Goal: Information Seeking & Learning: Learn about a topic

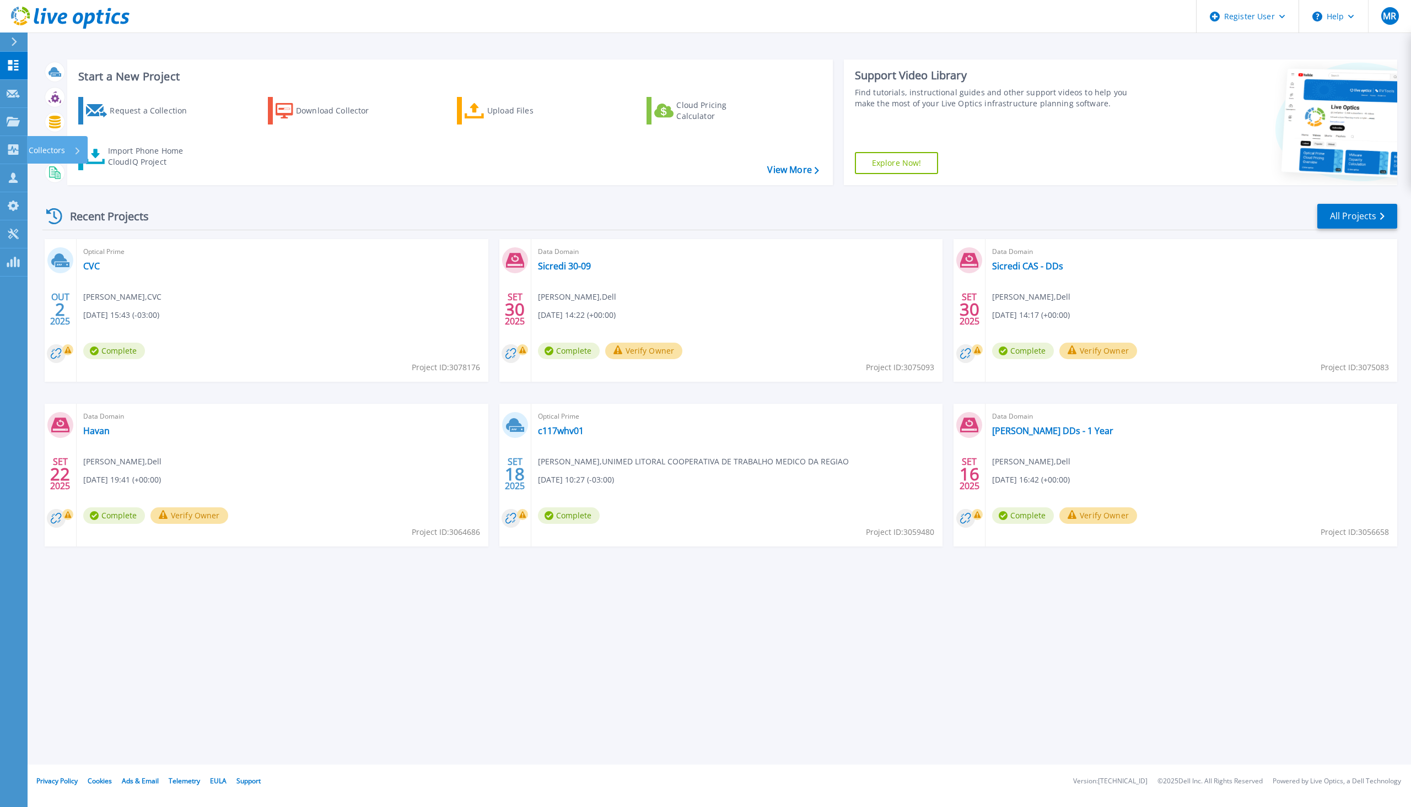
click at [21, 155] on link "Collectors Collectors" at bounding box center [14, 150] width 28 height 28
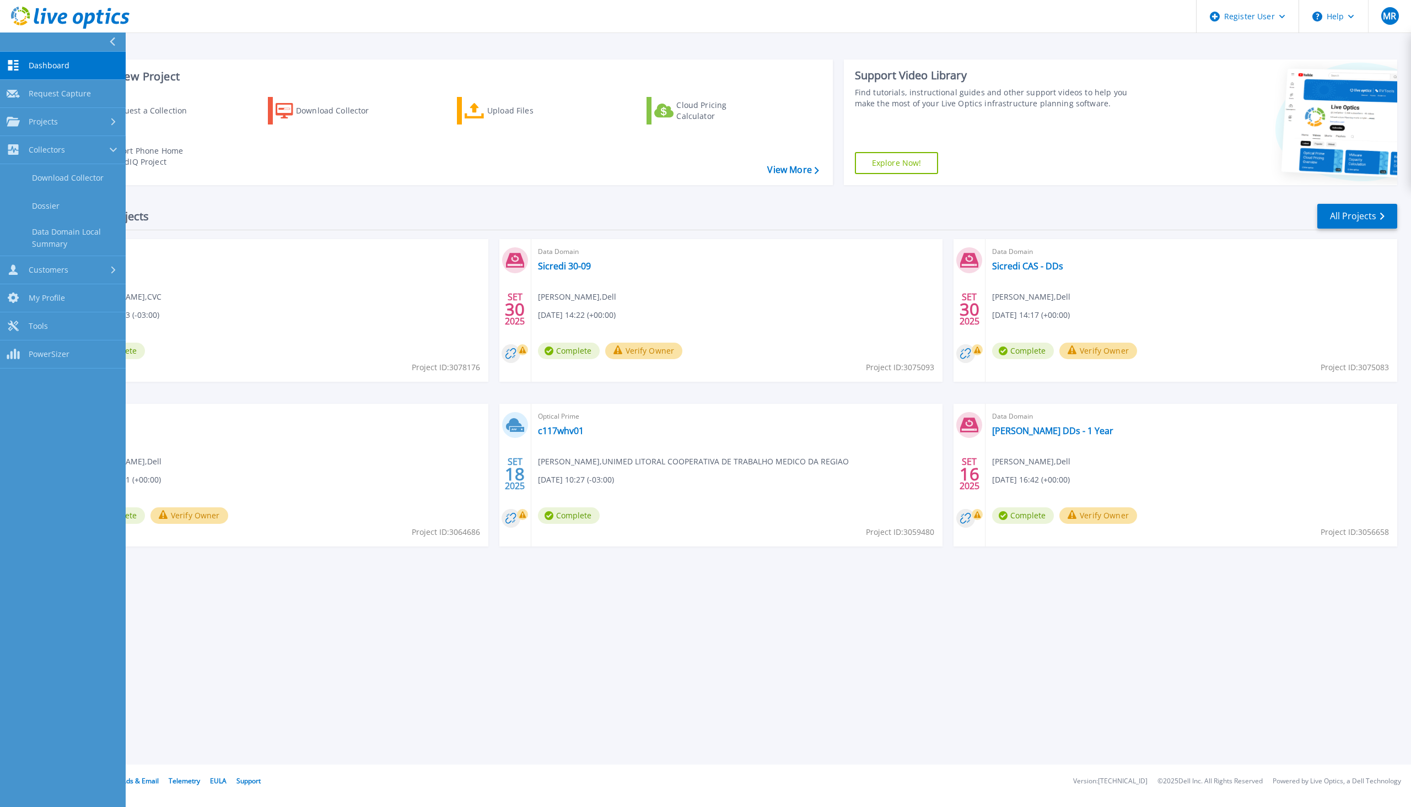
click at [106, 126] on div "Projects" at bounding box center [63, 122] width 112 height 10
click at [88, 150] on link "Search Projects" at bounding box center [63, 150] width 126 height 28
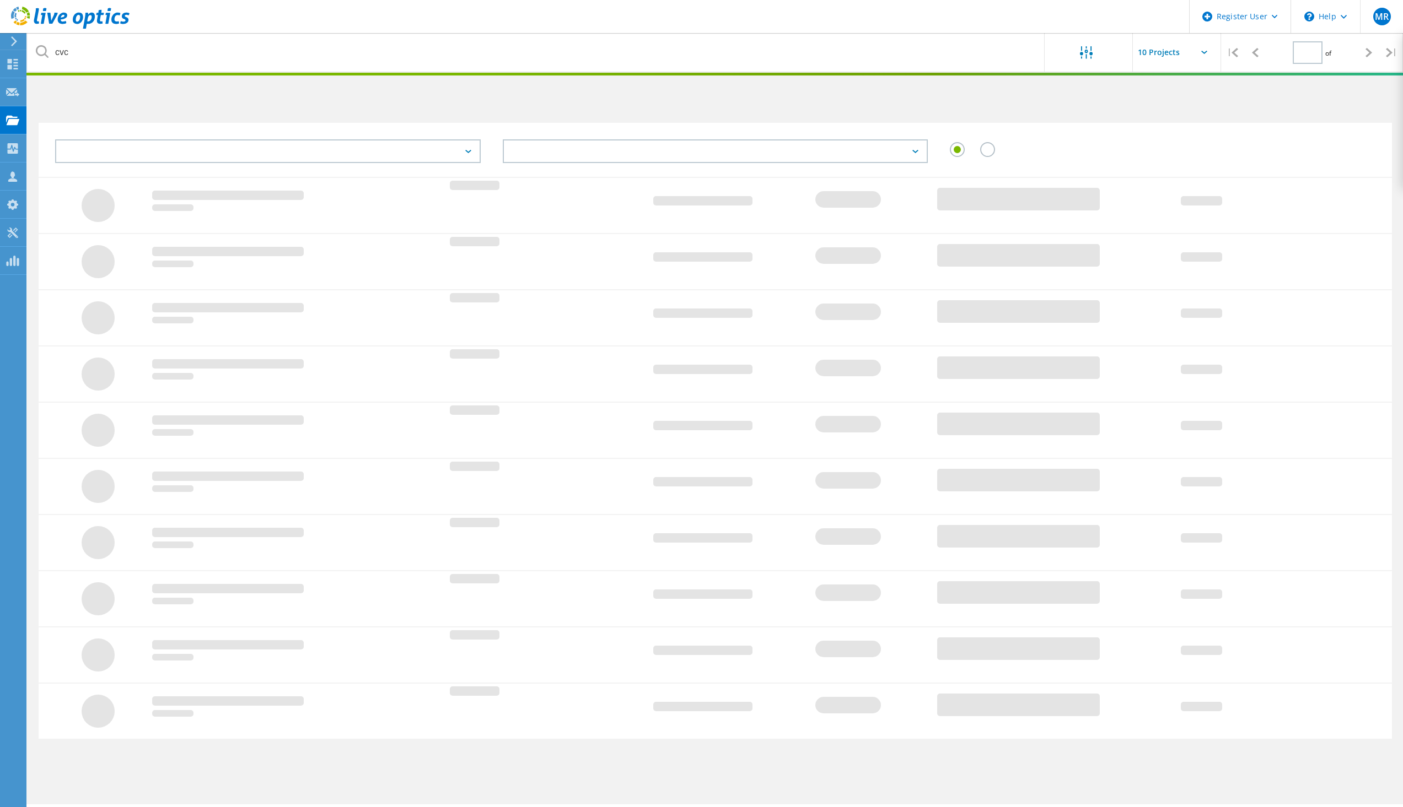
type input "1"
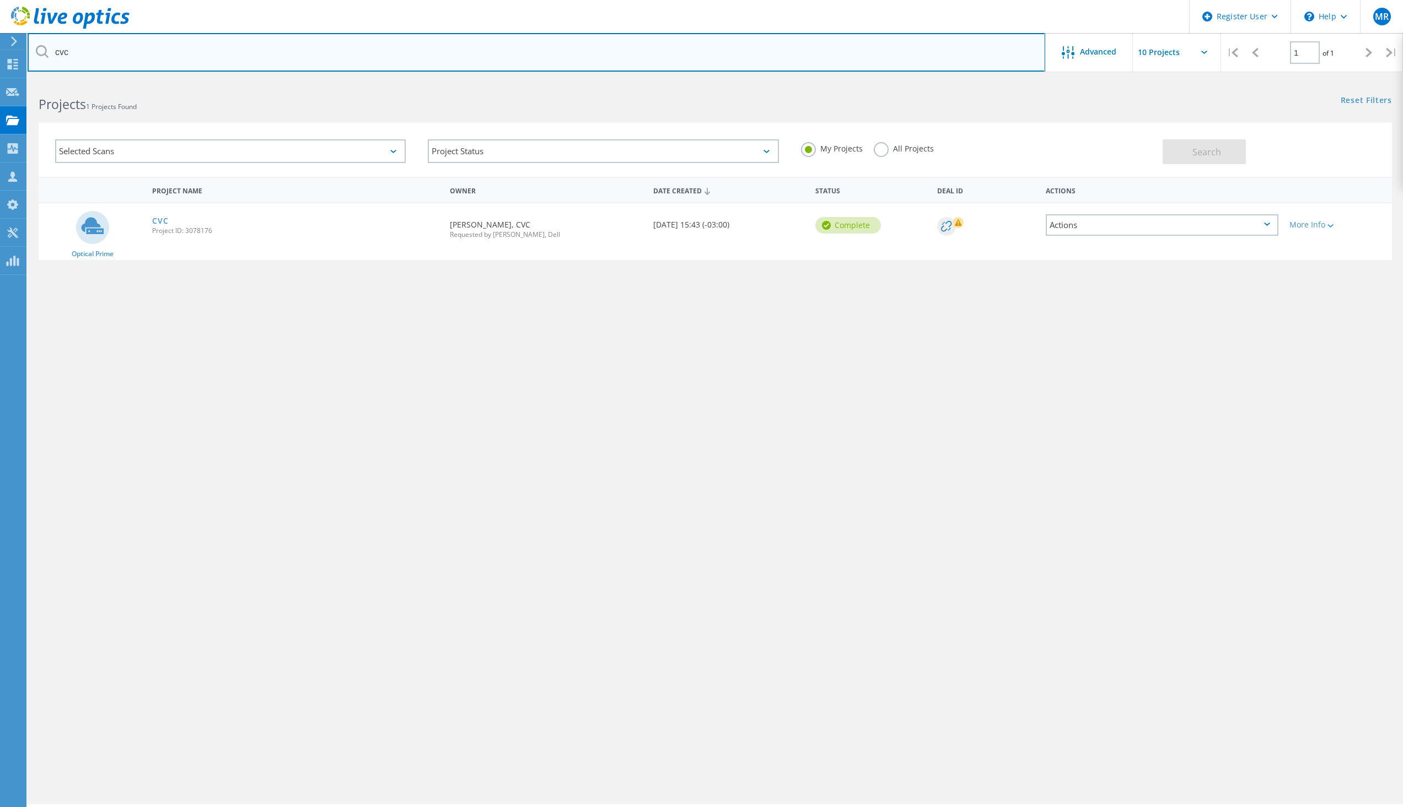
click at [169, 55] on input "cvc" at bounding box center [536, 52] width 1017 height 39
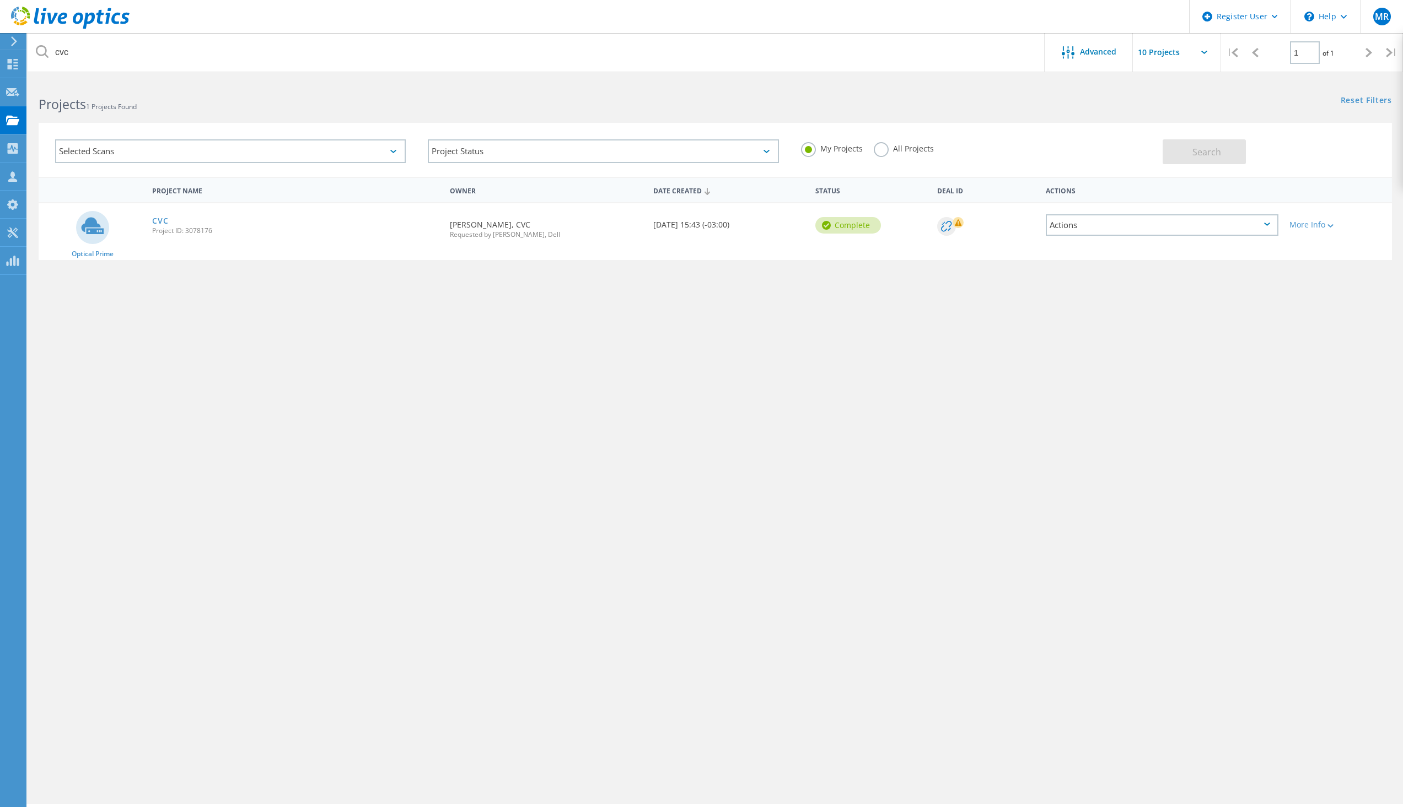
click at [881, 152] on label "All Projects" at bounding box center [904, 147] width 60 height 10
click at [0, 0] on input "All Projects" at bounding box center [0, 0] width 0 height 0
click at [1207, 152] on span "Search" at bounding box center [1206, 152] width 29 height 12
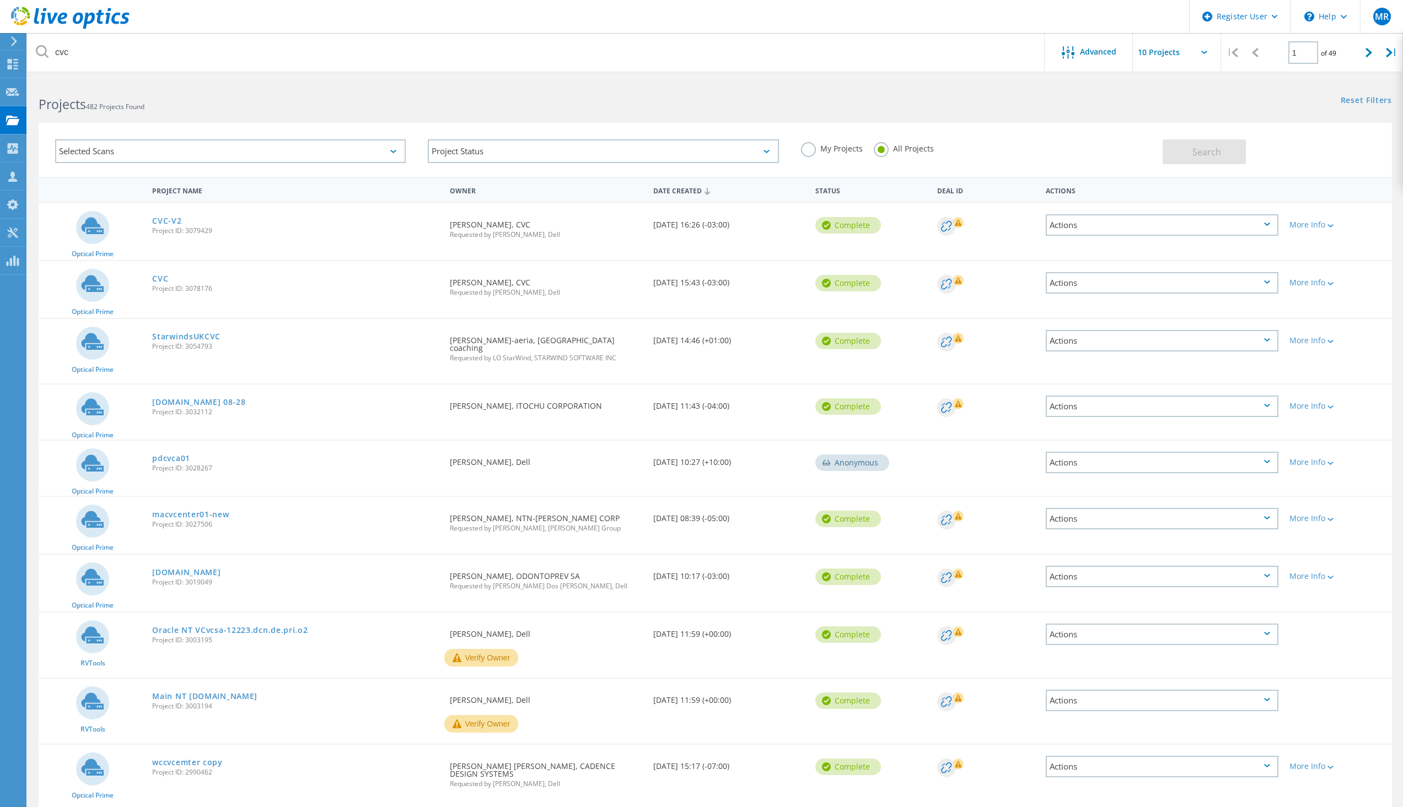
click at [165, 223] on link "CVC-V2" at bounding box center [166, 221] width 29 height 8
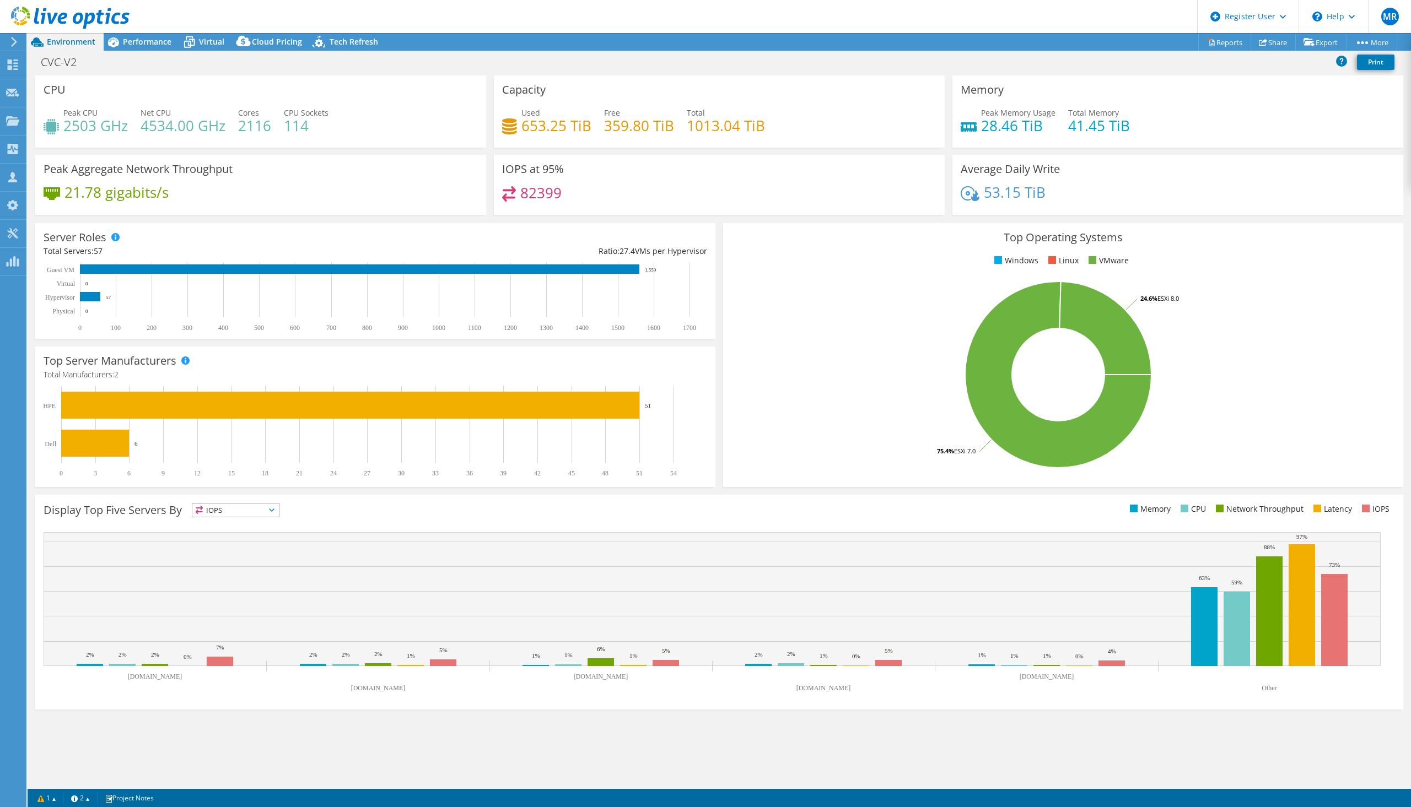
click at [153, 42] on span "Performance" at bounding box center [147, 41] width 49 height 10
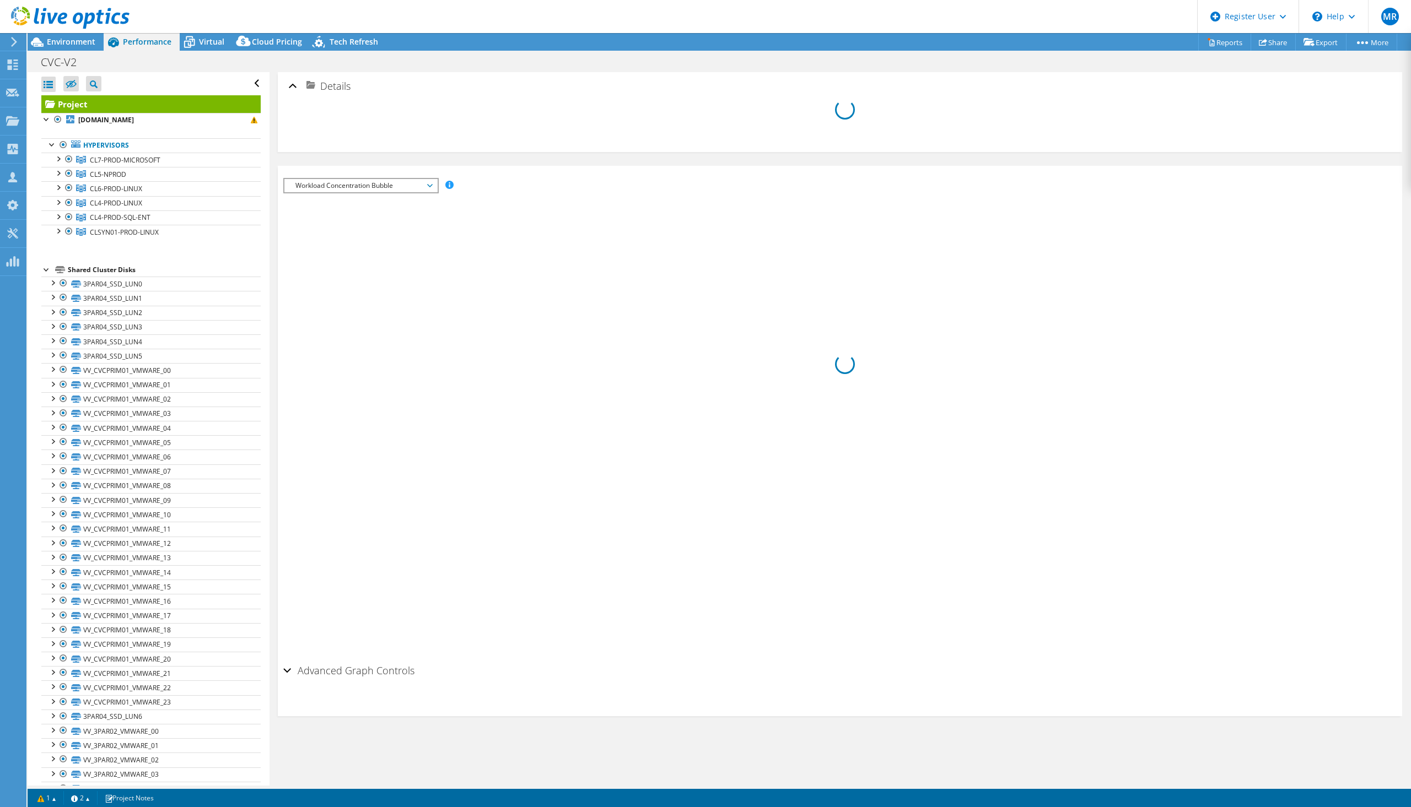
click at [78, 40] on span "Environment" at bounding box center [71, 41] width 49 height 10
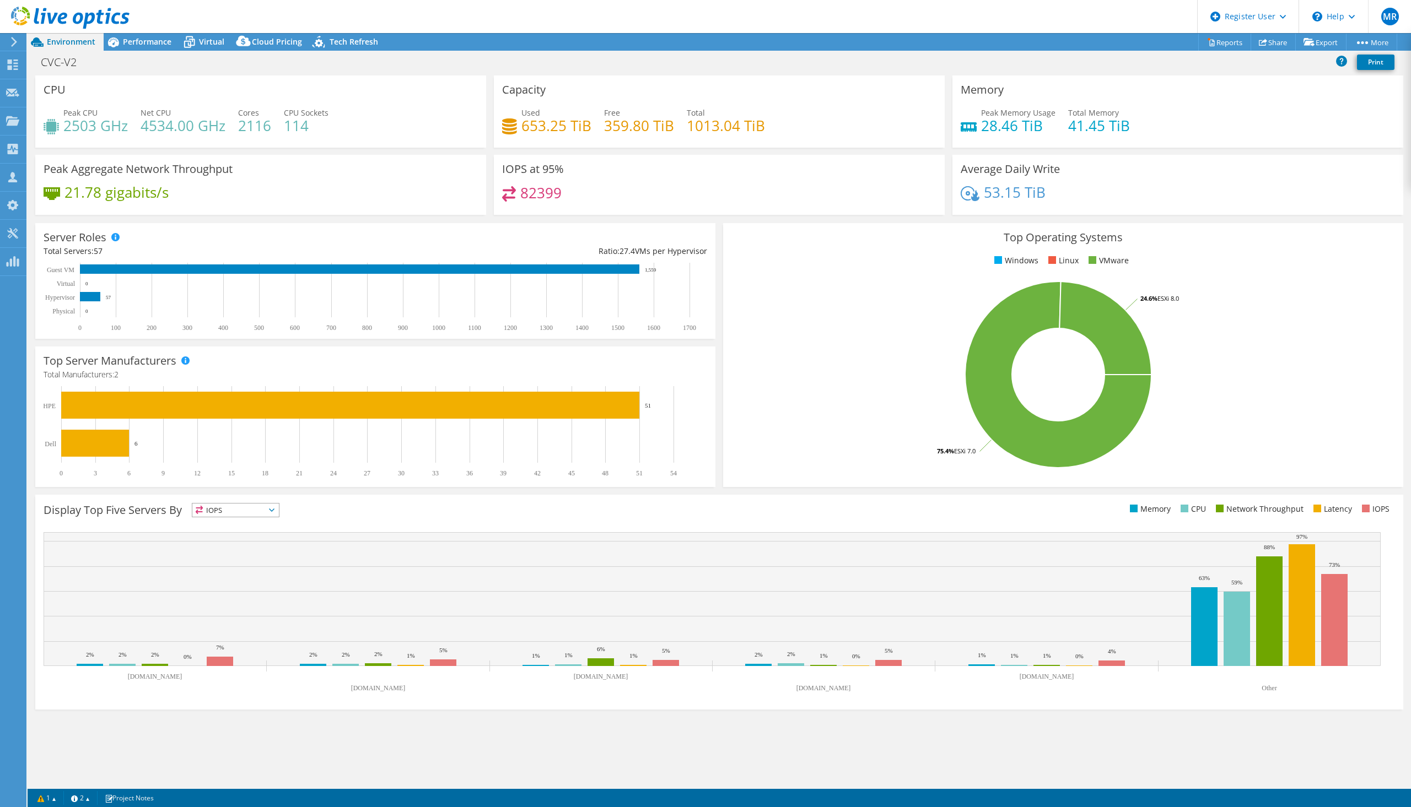
click at [306, 120] on h4 "114" at bounding box center [306, 126] width 45 height 12
click at [296, 125] on h4 "114" at bounding box center [306, 126] width 45 height 12
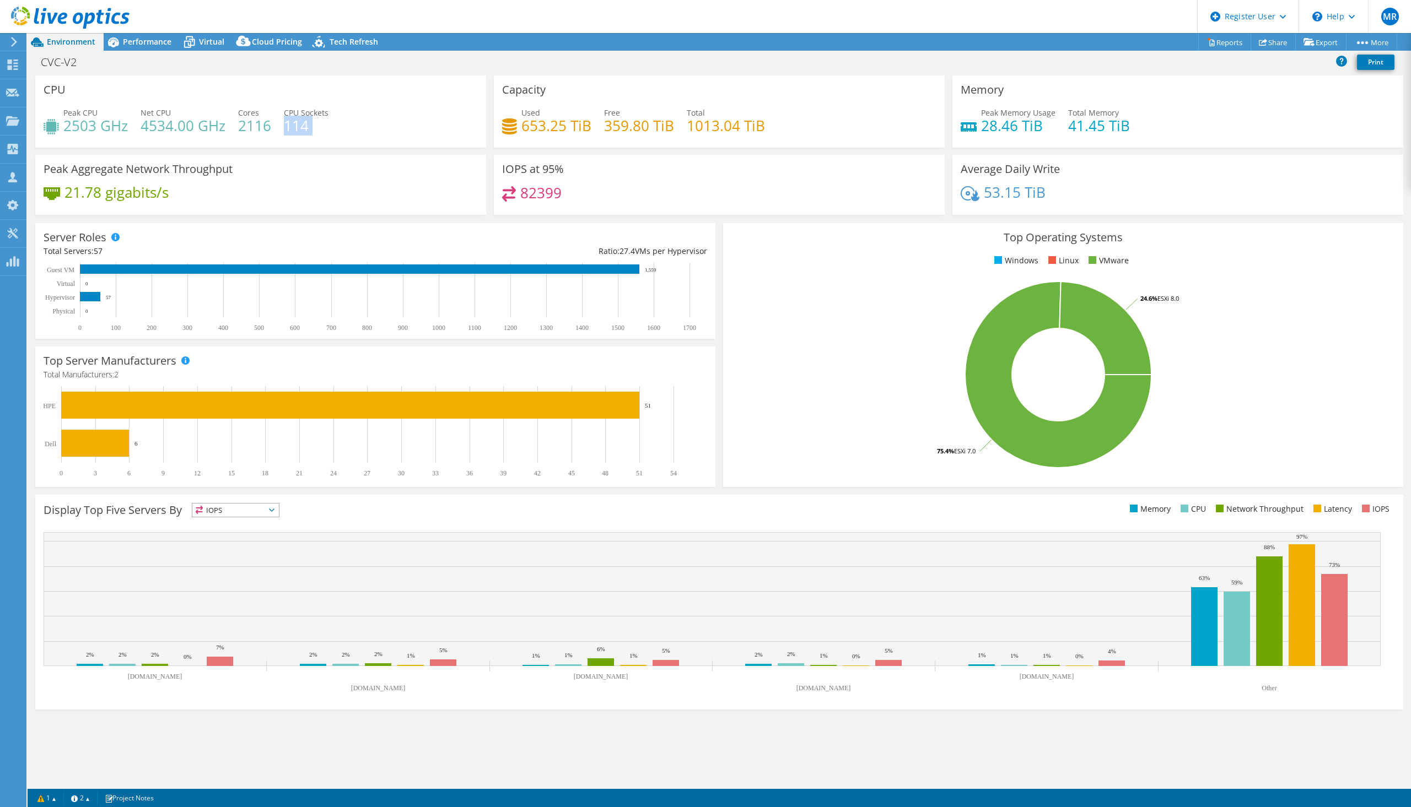
click at [322, 124] on h4 "114" at bounding box center [306, 126] width 45 height 12
drag, startPoint x: 309, startPoint y: 125, endPoint x: 62, endPoint y: 107, distance: 247.5
click at [62, 107] on div "Peak CPU 2503 GHz Net CPU 4534.00 GHz Cores 2116 CPU Sockets 114" at bounding box center [261, 125] width 434 height 36
click at [427, 144] on div "CPU Peak CPU 2503 GHz Net CPU 4534.00 GHz Cores 2116 CPU Sockets 114" at bounding box center [260, 112] width 451 height 72
click at [150, 44] on span "Performance" at bounding box center [147, 41] width 49 height 10
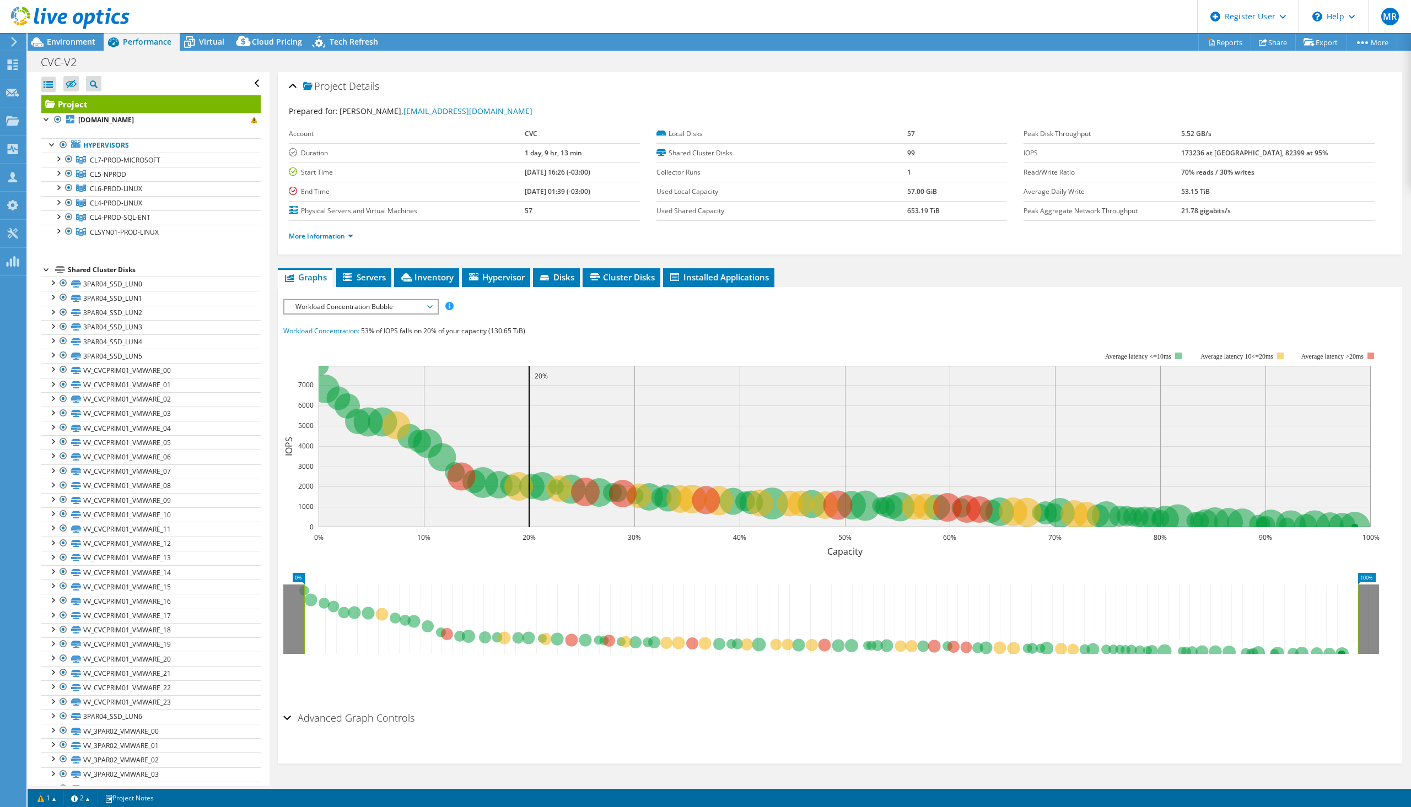
click at [224, 45] on div "Virtual" at bounding box center [206, 42] width 53 height 18
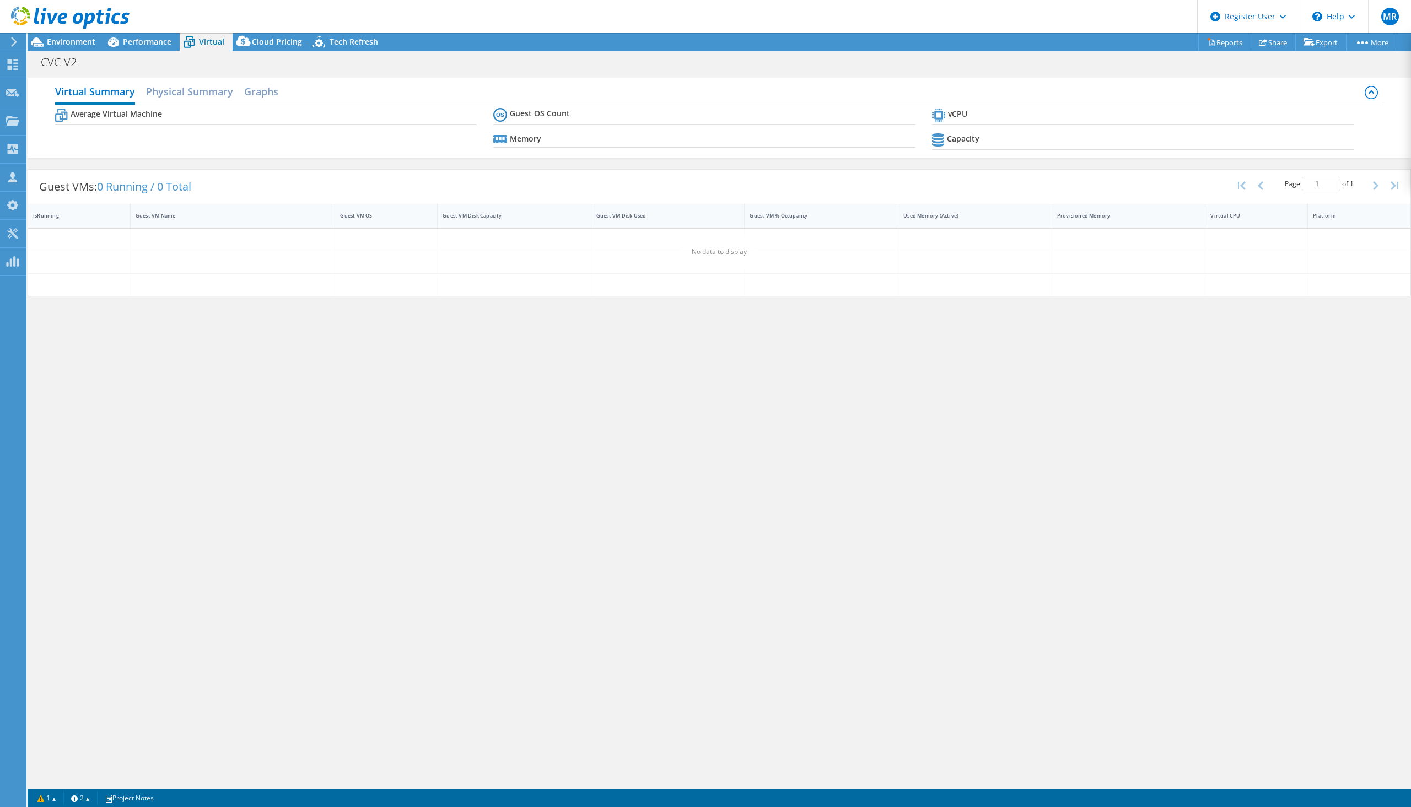
click at [150, 41] on span "Performance" at bounding box center [147, 41] width 49 height 10
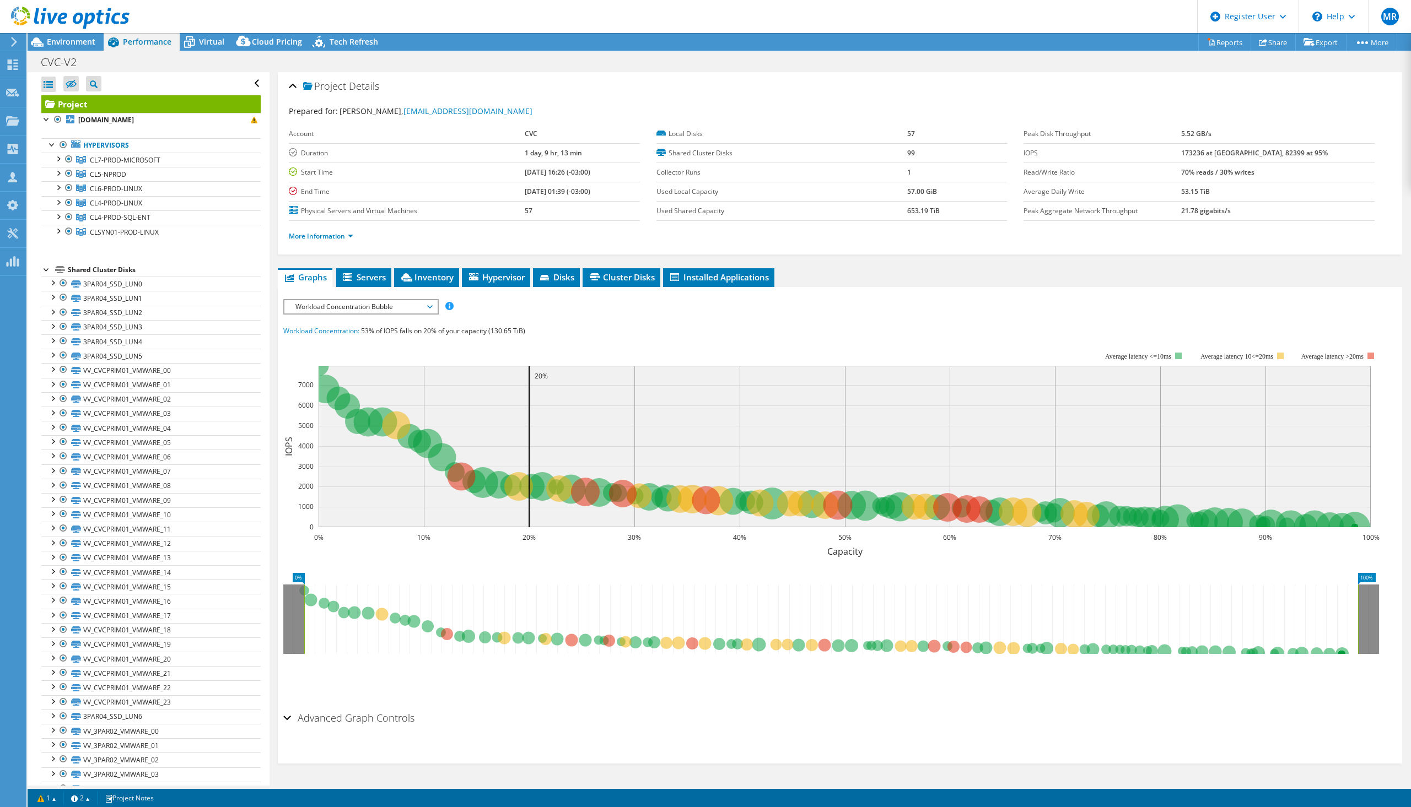
click at [77, 42] on span "Environment" at bounding box center [71, 41] width 49 height 10
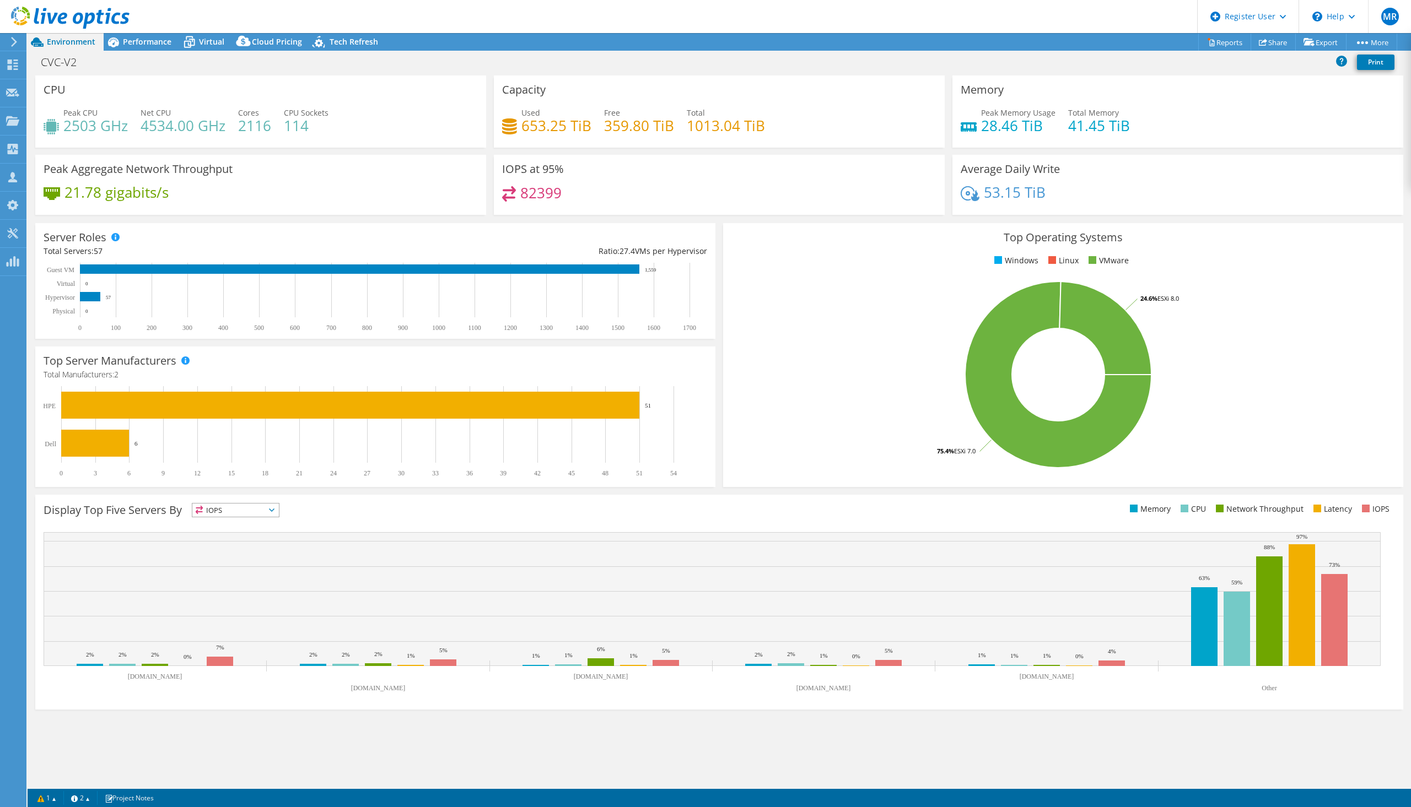
click at [131, 43] on span "Performance" at bounding box center [147, 41] width 49 height 10
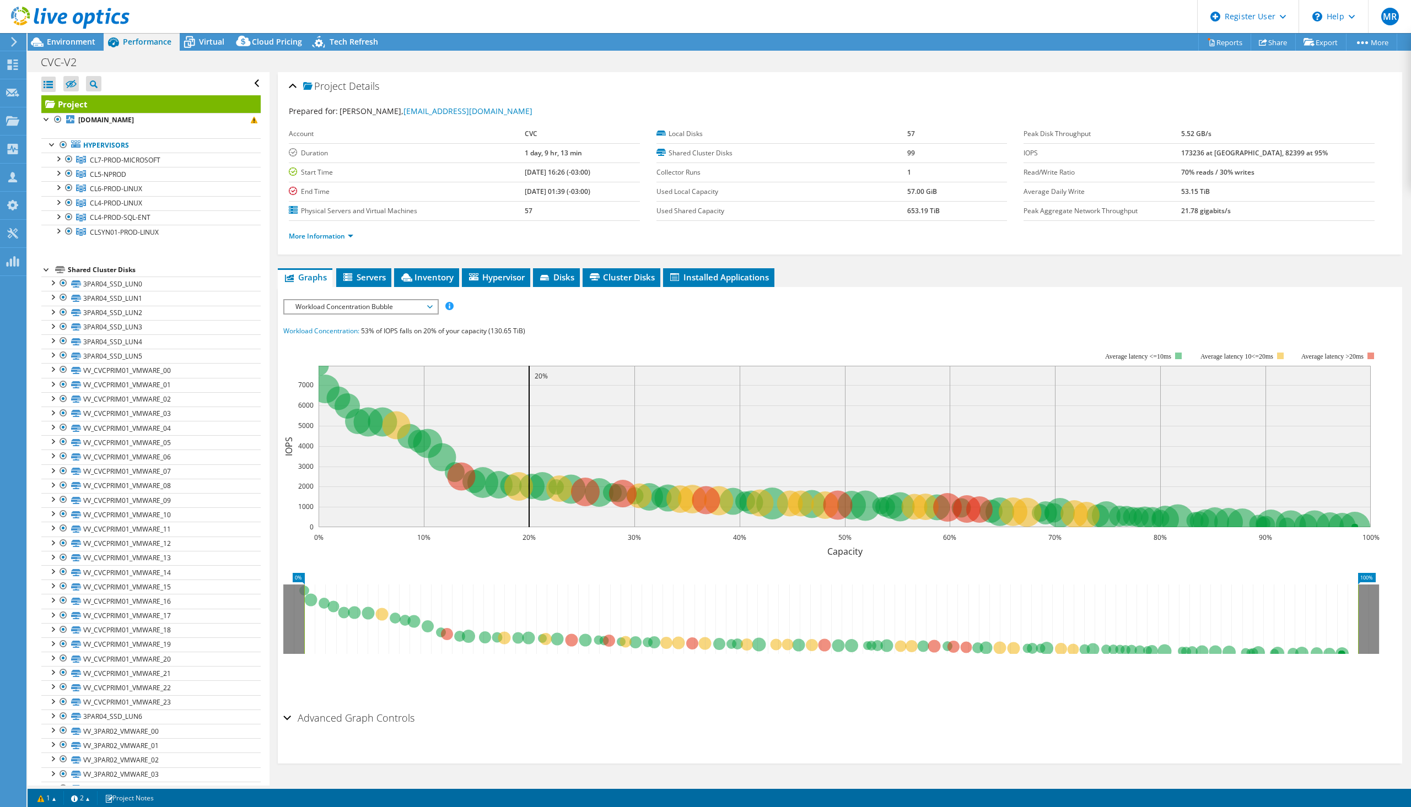
click at [1225, 155] on b "173236 at [GEOGRAPHIC_DATA], 82399 at 95%" at bounding box center [1254, 152] width 147 height 9
click at [407, 309] on span "Workload Concentration Bubble" at bounding box center [361, 306] width 142 height 13
click at [380, 322] on li "IOPS" at bounding box center [360, 320] width 153 height 13
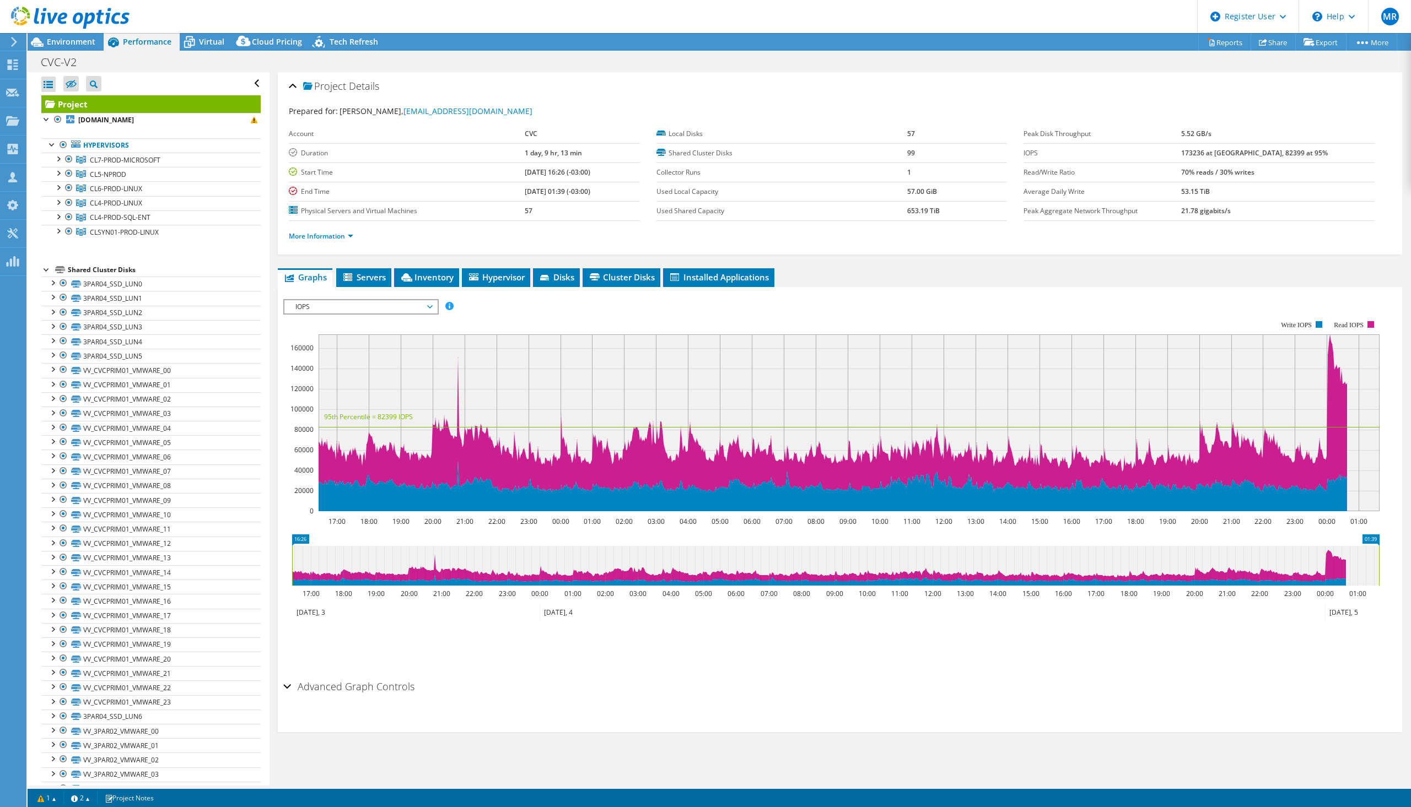
click at [66, 48] on div "Environment" at bounding box center [66, 42] width 76 height 18
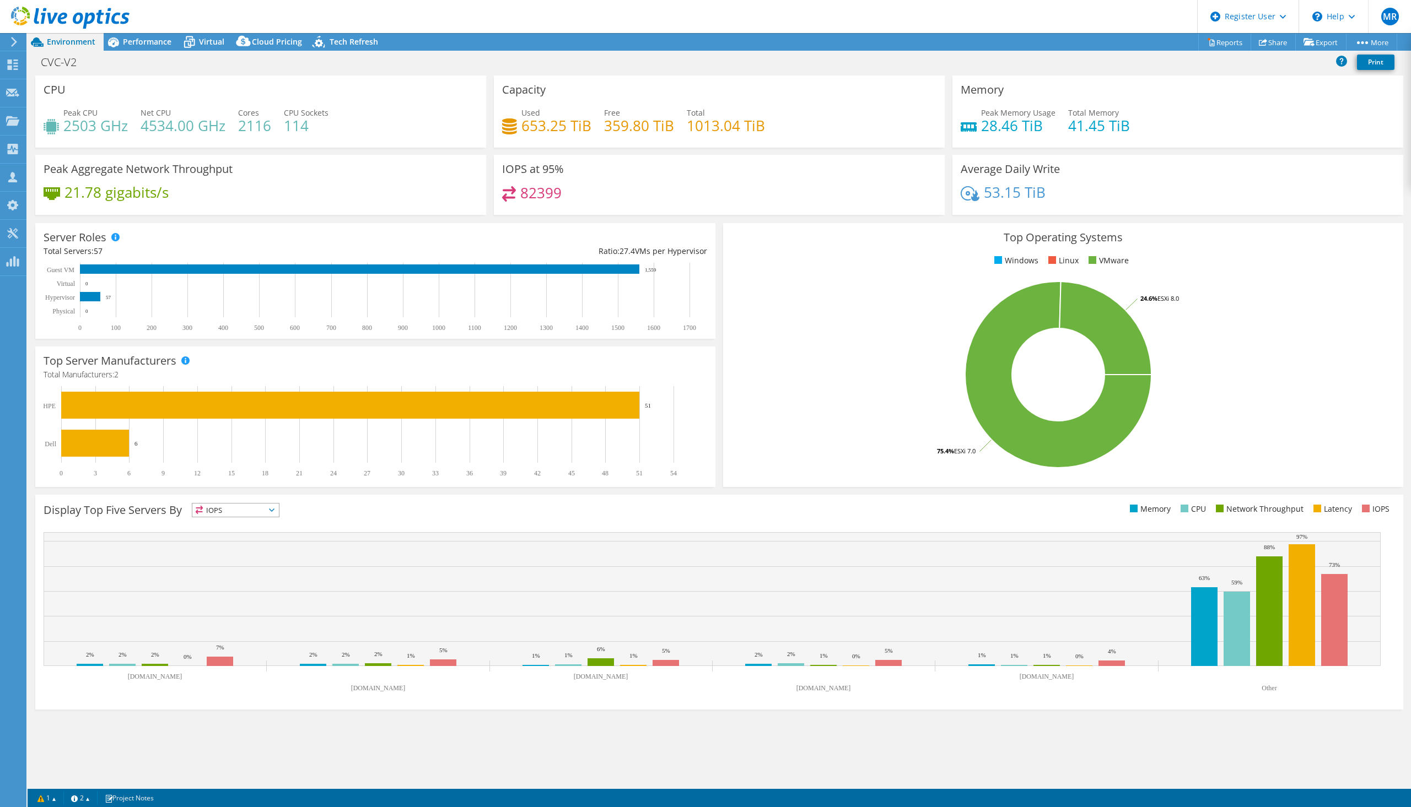
click at [203, 43] on span "Virtual" at bounding box center [211, 41] width 25 height 10
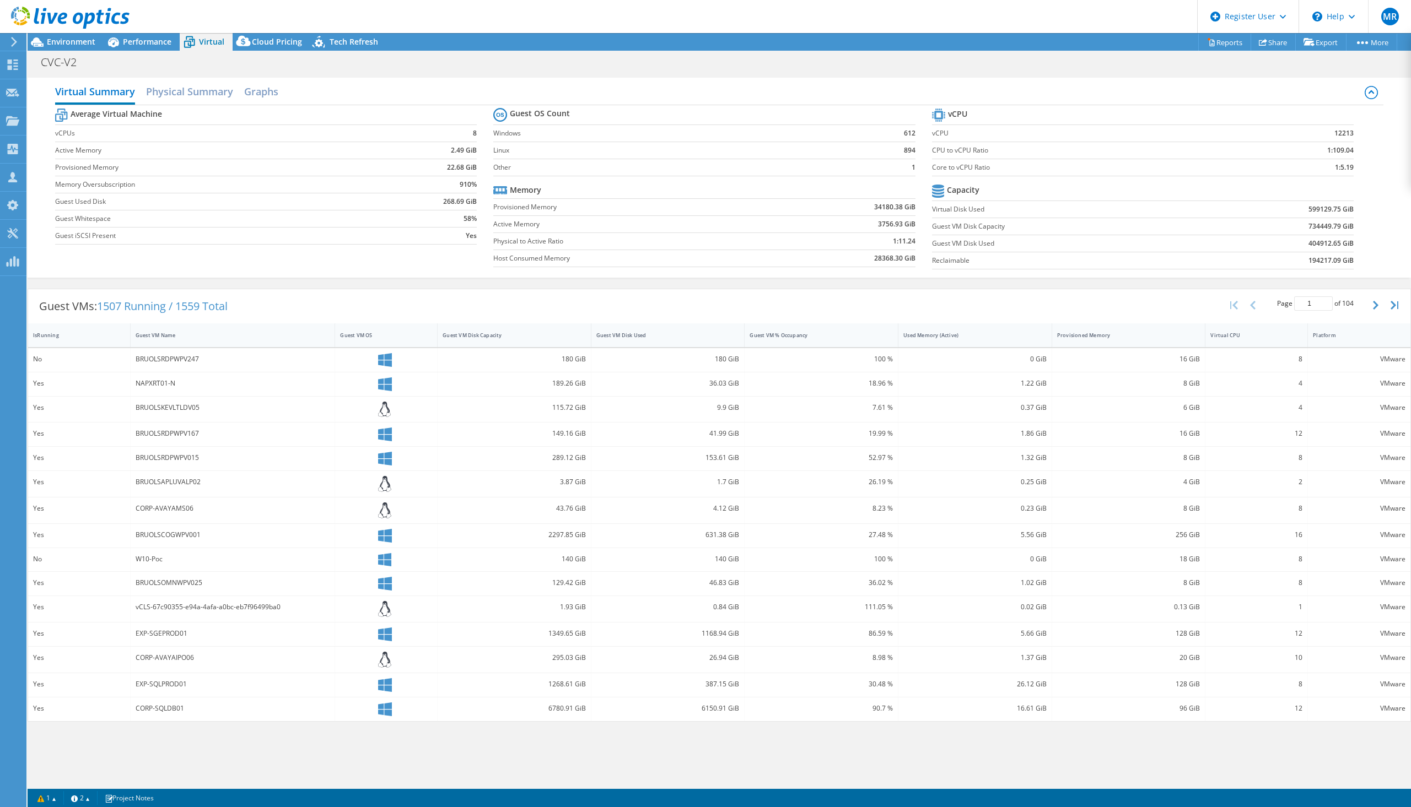
click at [290, 44] on span "Cloud Pricing" at bounding box center [277, 41] width 50 height 10
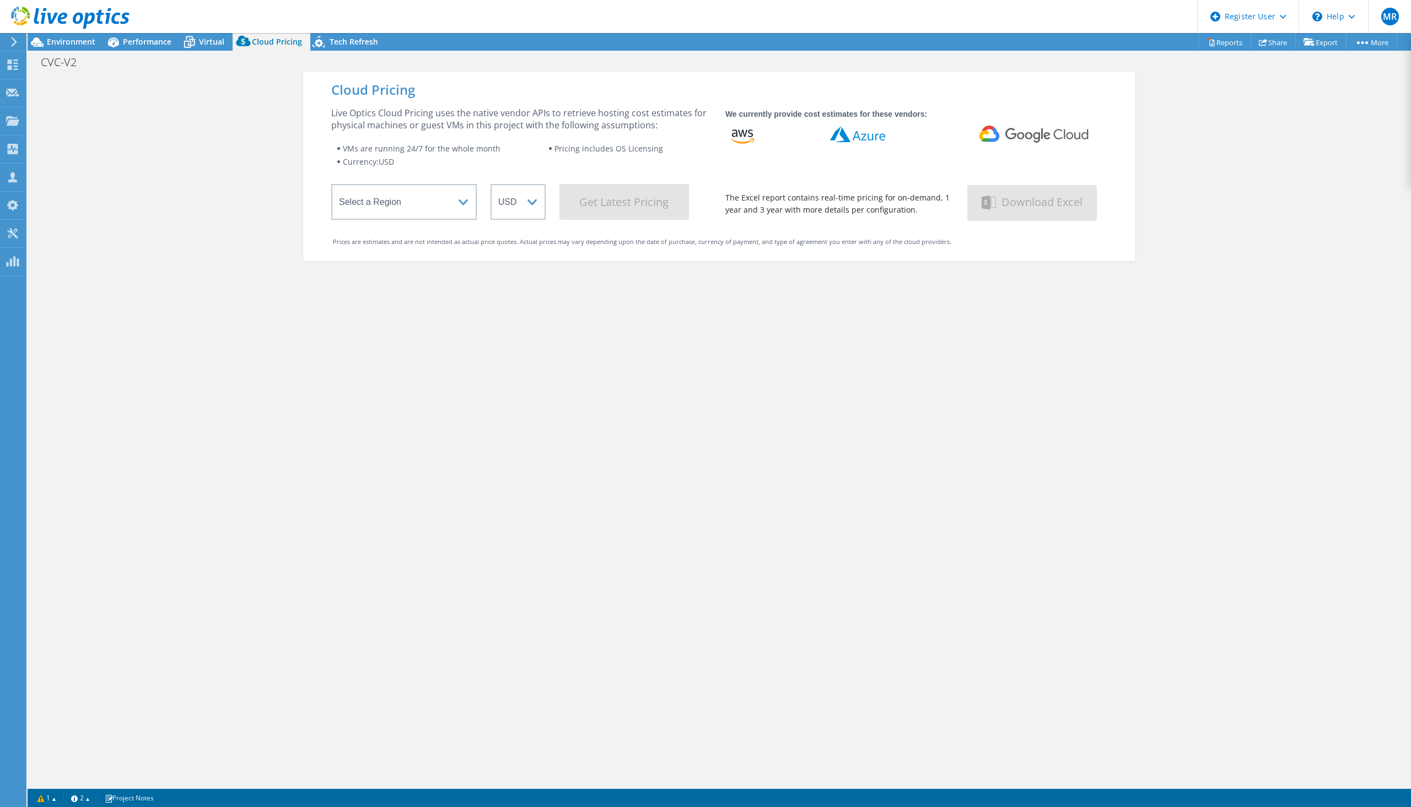
click at [338, 44] on span "Tech Refresh" at bounding box center [354, 41] width 49 height 10
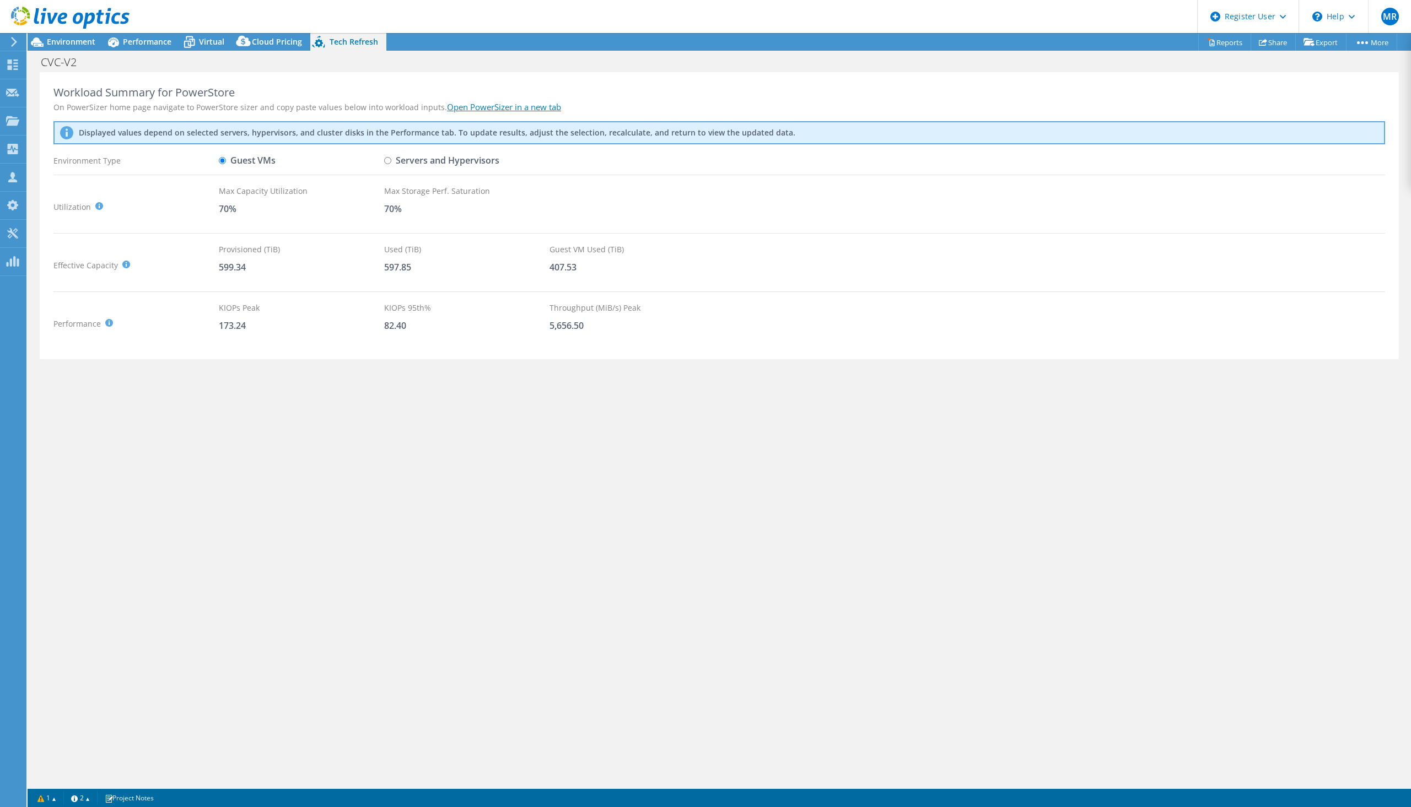
click at [152, 42] on span "Performance" at bounding box center [147, 41] width 49 height 10
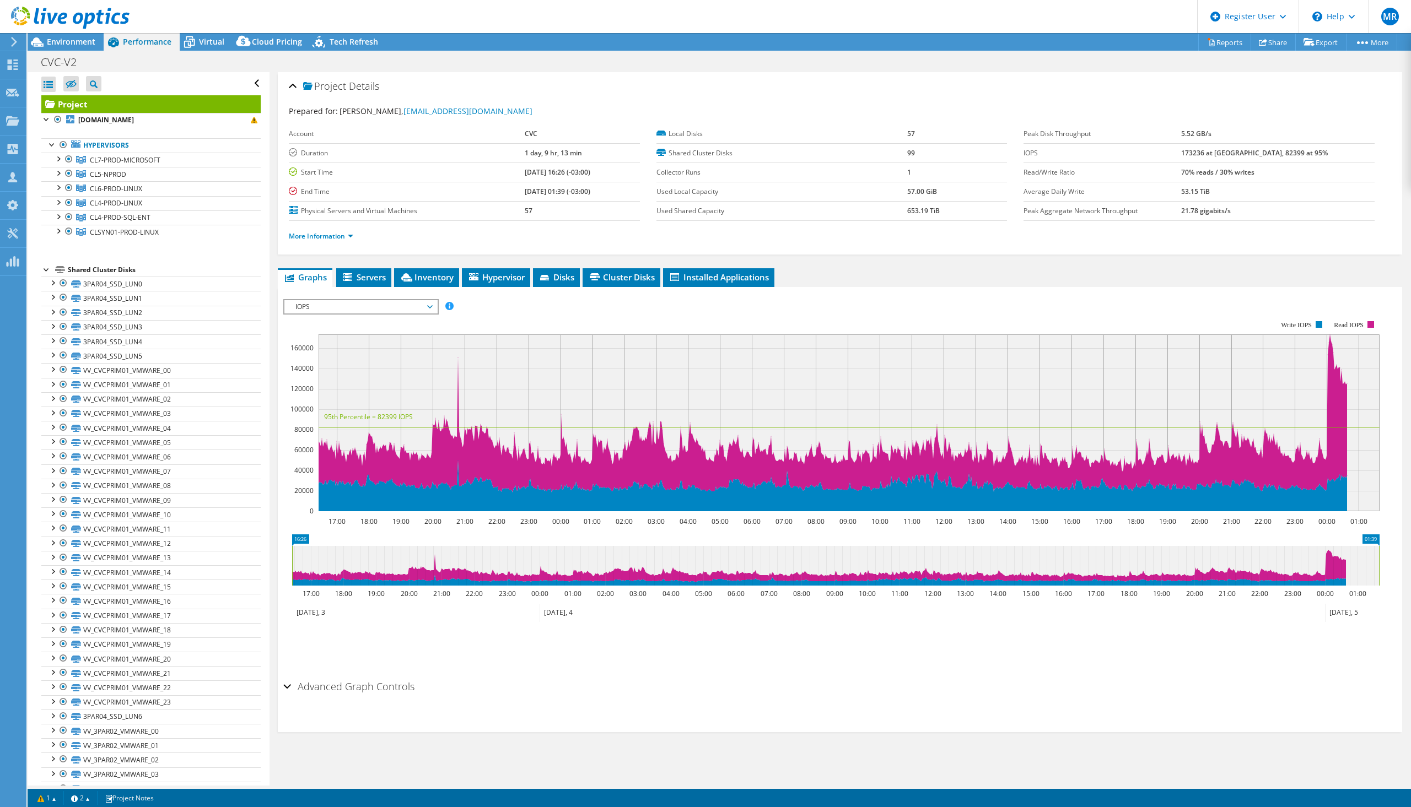
click at [79, 41] on span "Environment" at bounding box center [71, 41] width 49 height 10
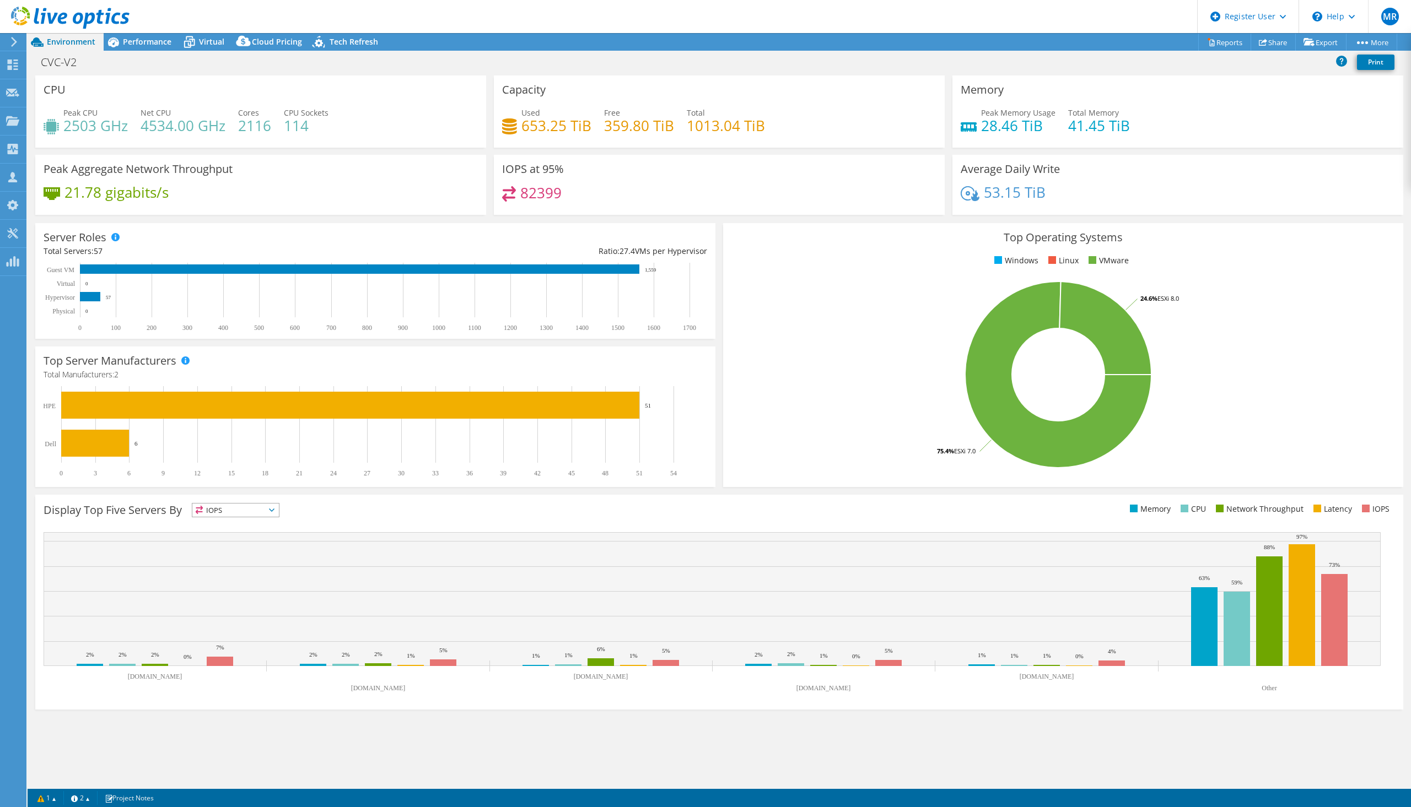
click at [188, 41] on icon at bounding box center [189, 42] width 19 height 19
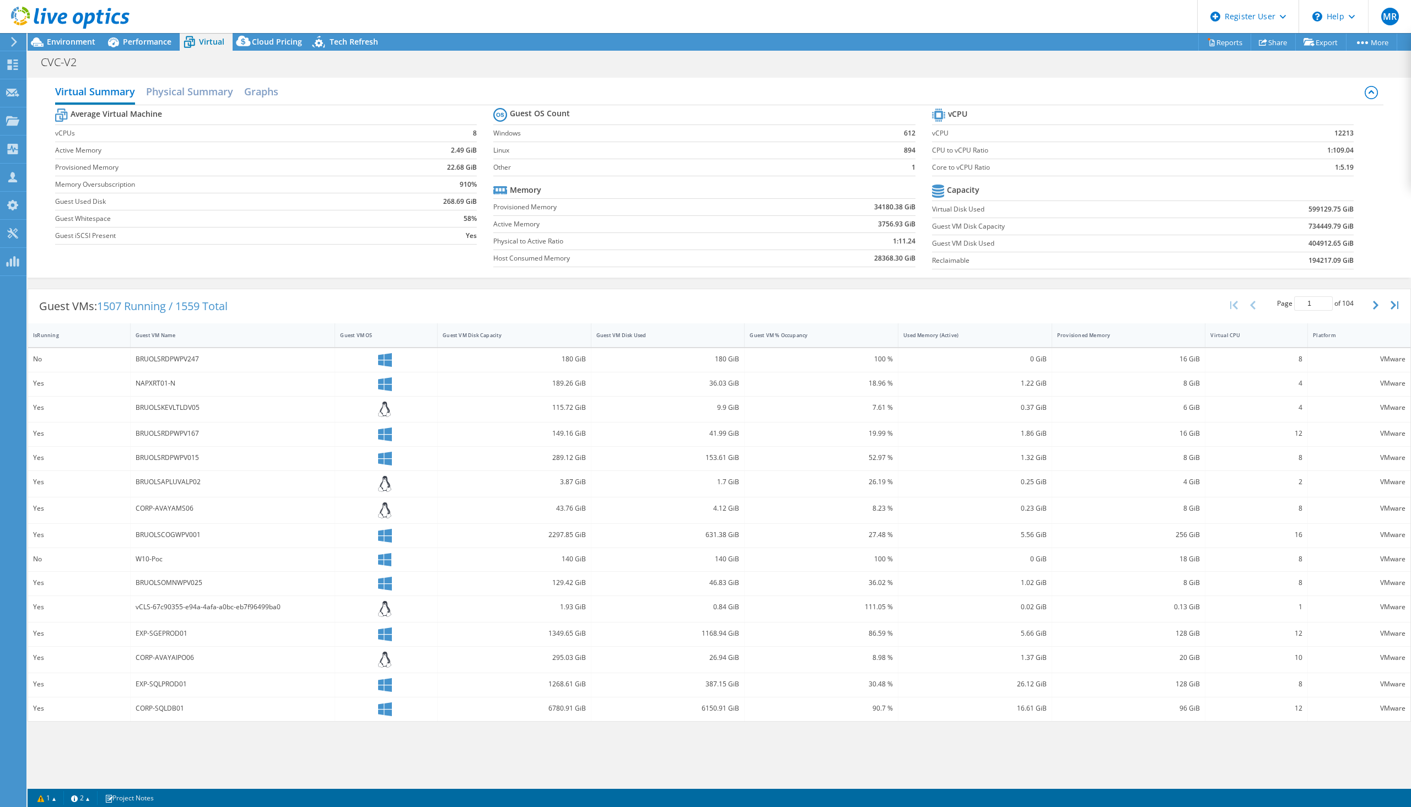
click at [159, 42] on span "Performance" at bounding box center [147, 41] width 49 height 10
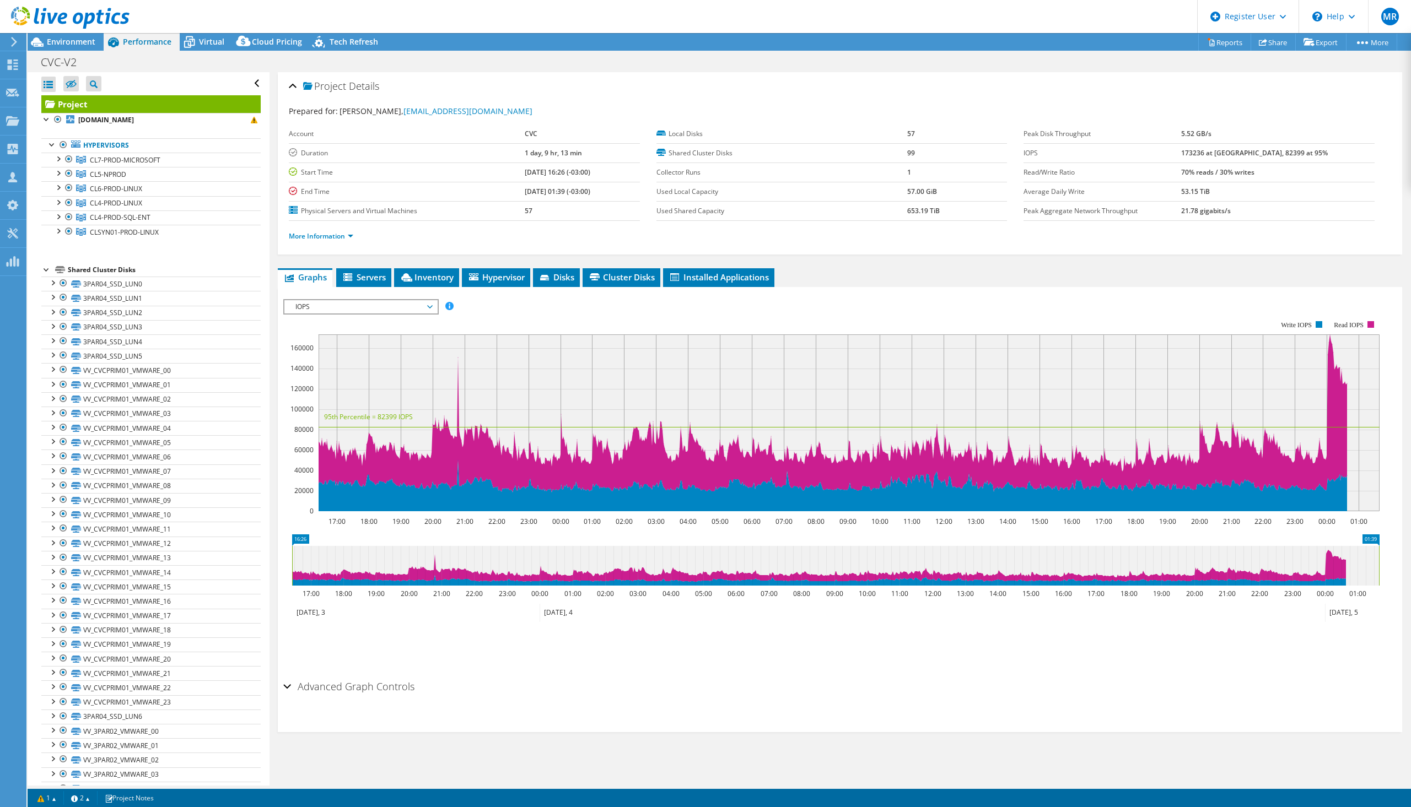
click at [196, 44] on icon at bounding box center [189, 42] width 19 height 19
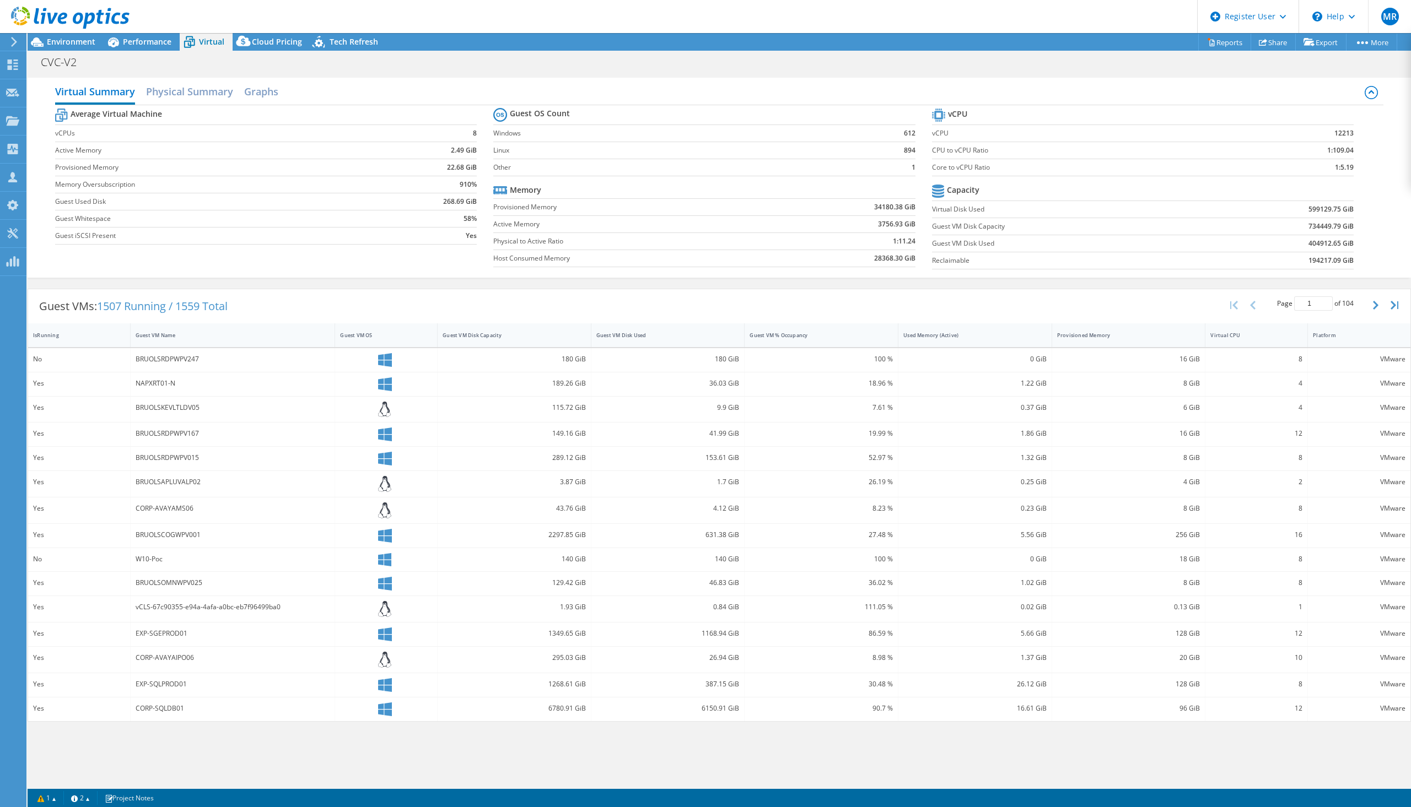
click at [147, 45] on span "Performance" at bounding box center [147, 41] width 49 height 10
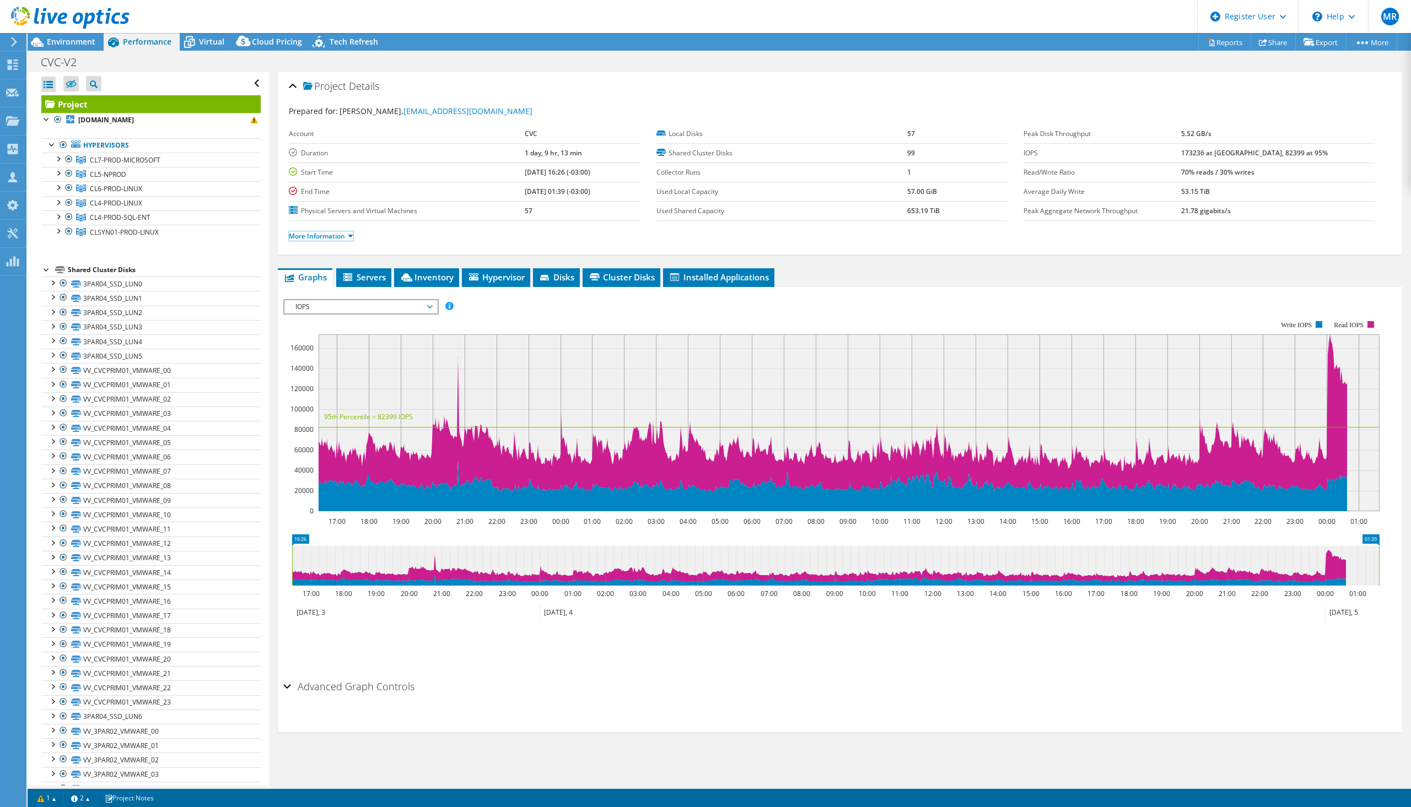
click at [327, 236] on link "More Information" at bounding box center [321, 235] width 64 height 9
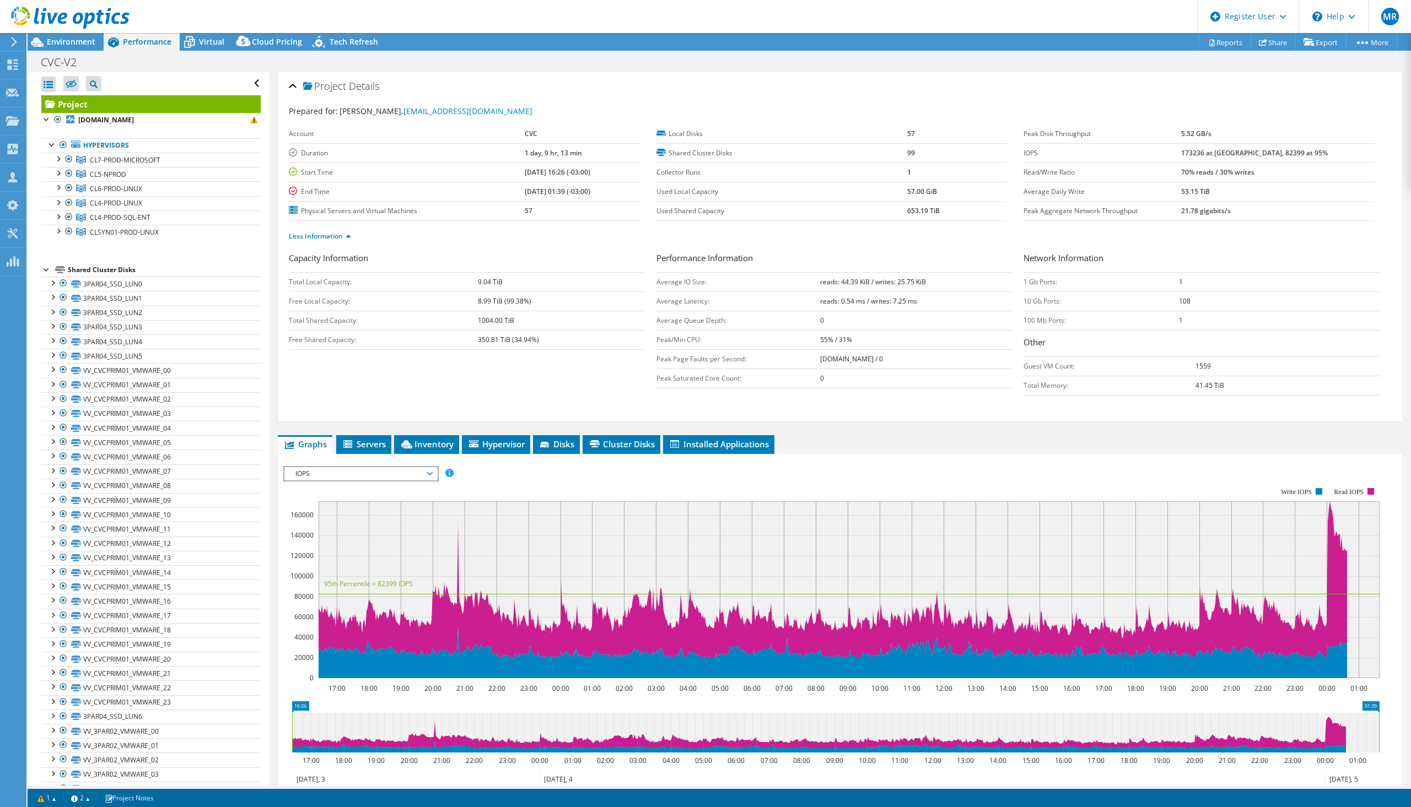
click at [1225, 160] on td "173236 at [GEOGRAPHIC_DATA], 82399 at 95%" at bounding box center [1277, 152] width 193 height 19
click at [1225, 155] on b "173236 at [GEOGRAPHIC_DATA], 82399 at 95%" at bounding box center [1254, 152] width 147 height 9
click at [896, 301] on b "reads: 0.54 ms / writes: 7.25 ms" at bounding box center [868, 301] width 97 height 9
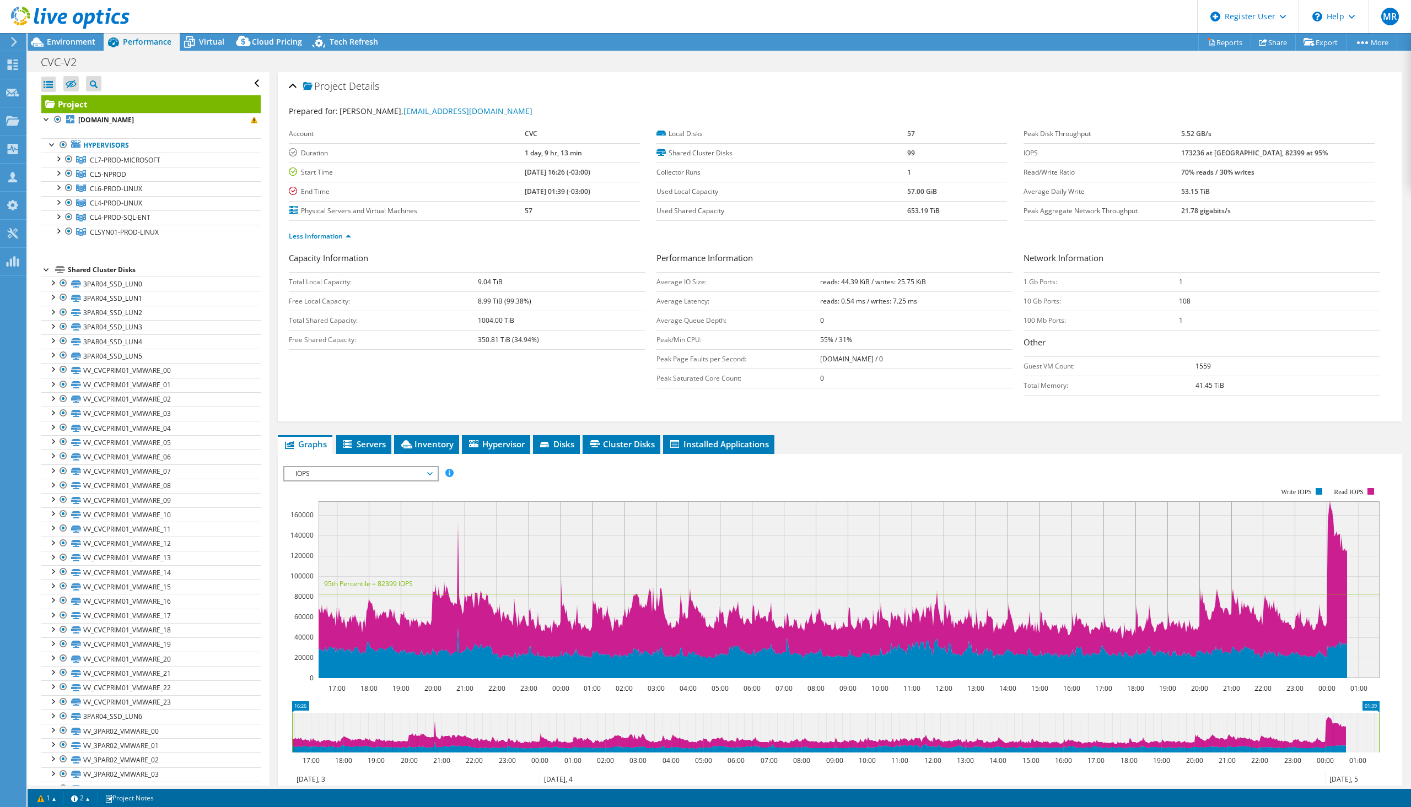
click at [370, 468] on span "IOPS" at bounding box center [361, 473] width 142 height 13
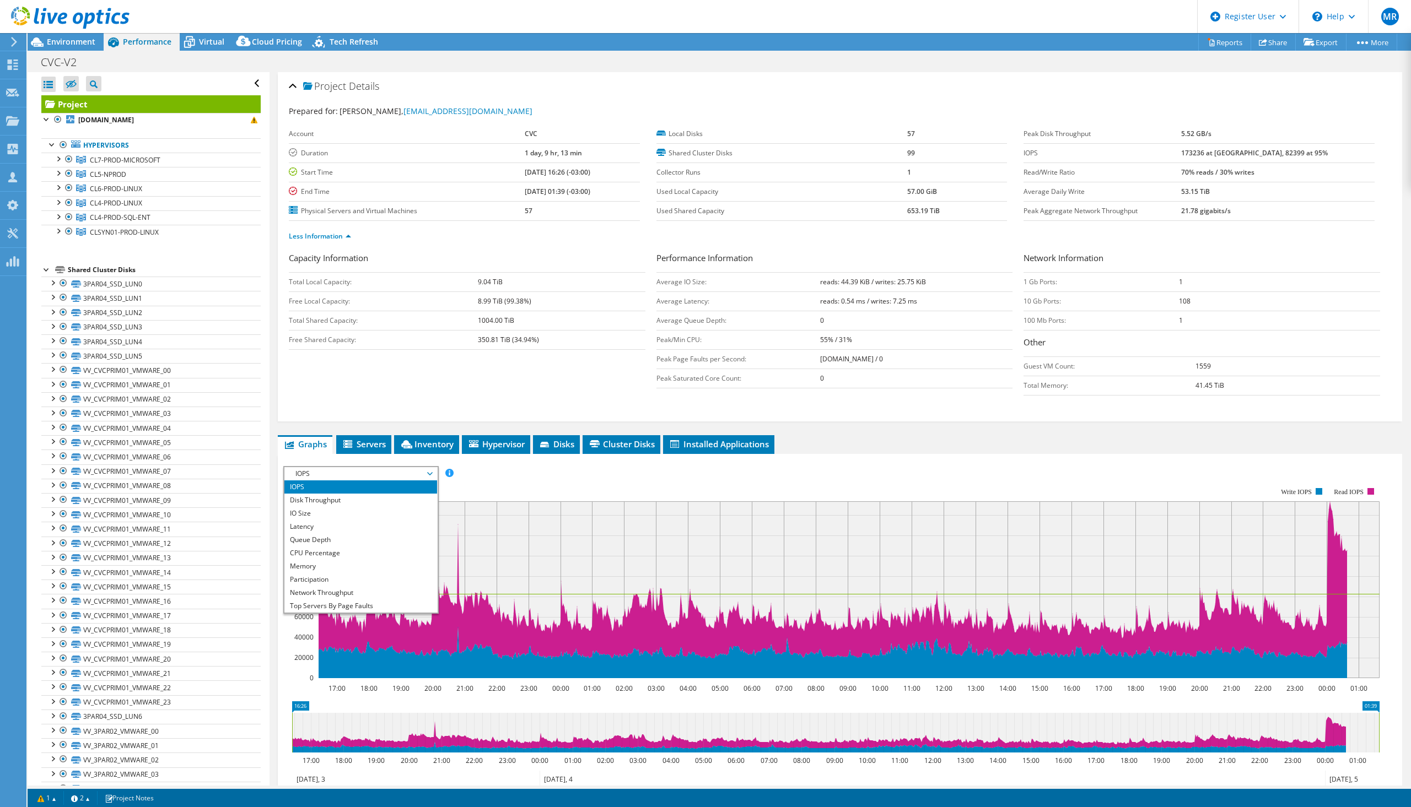
click at [376, 525] on li "Latency" at bounding box center [360, 526] width 153 height 13
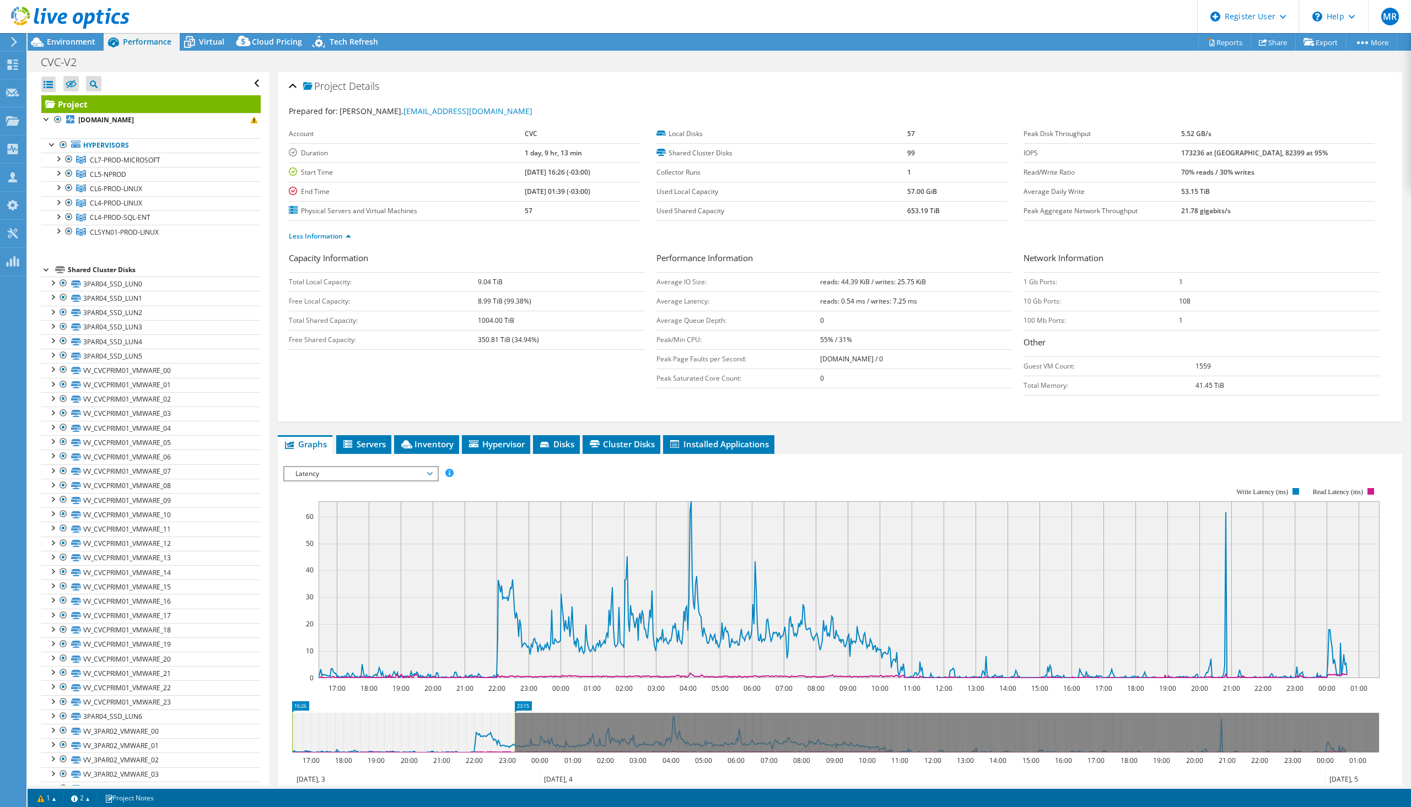
drag, startPoint x: 1379, startPoint y: 731, endPoint x: 515, endPoint y: 725, distance: 864.2
click at [515, 725] on rect at bounding box center [515, 733] width 4 height 40
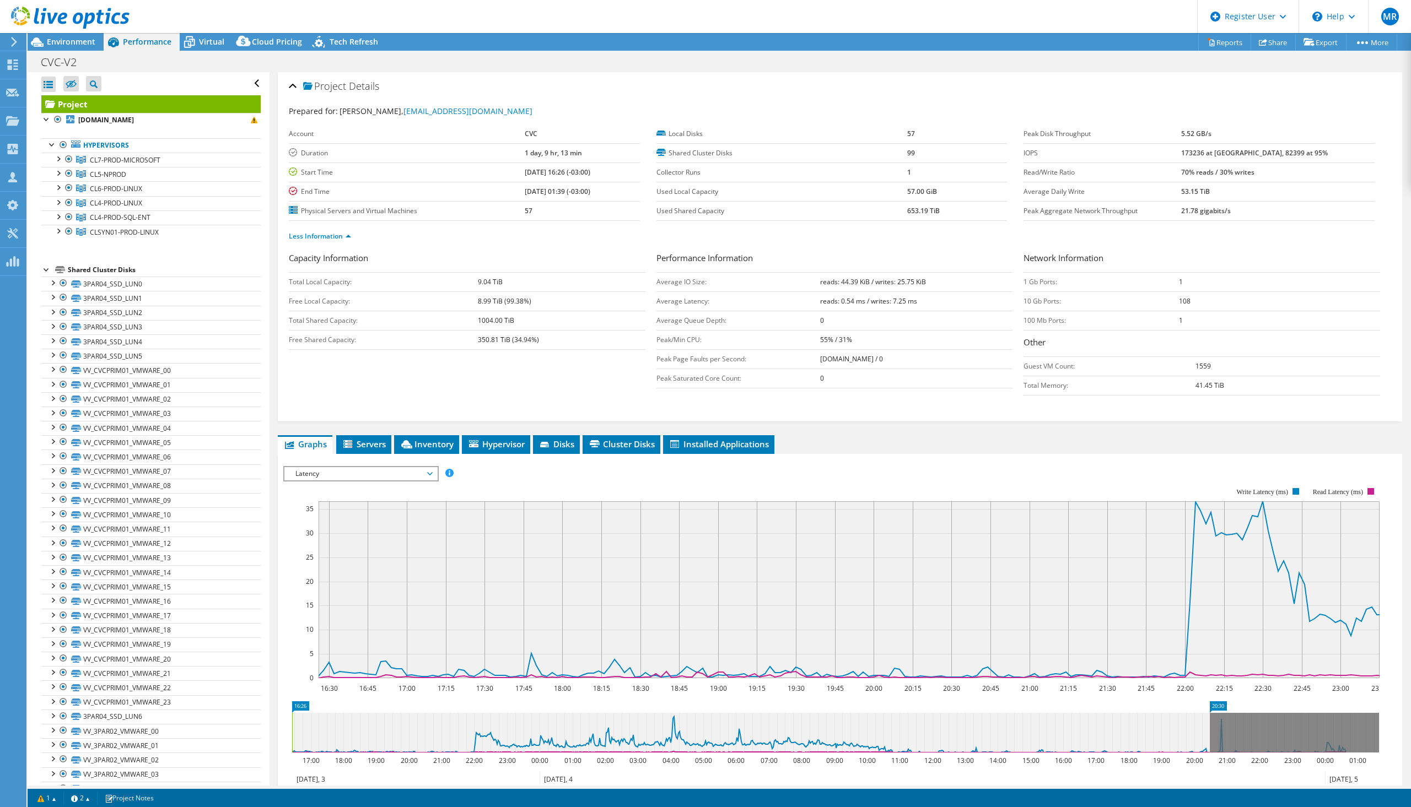
drag, startPoint x: 515, startPoint y: 726, endPoint x: 874, endPoint y: 693, distance: 360.3
click at [1208, 724] on rect at bounding box center [1210, 733] width 4 height 40
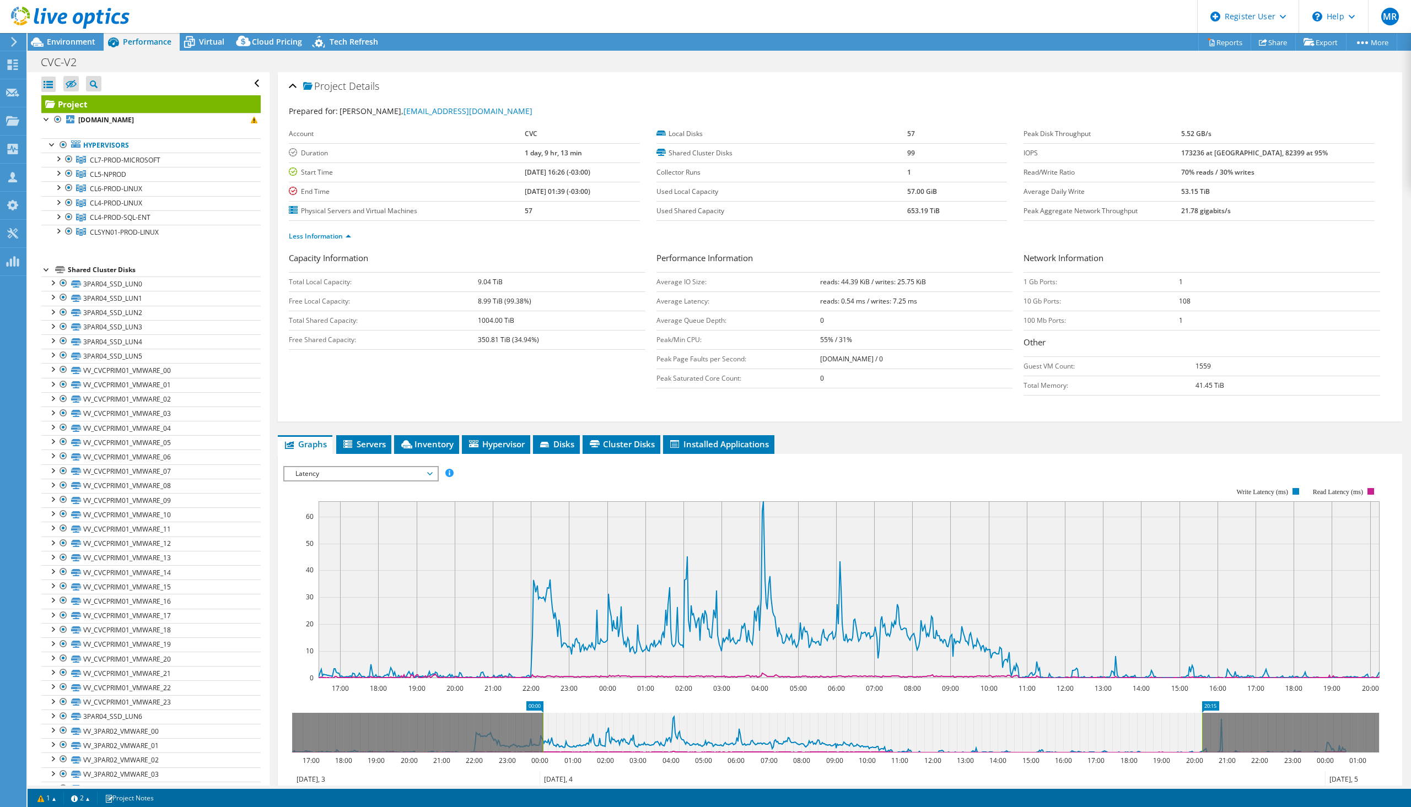
drag, startPoint x: 292, startPoint y: 726, endPoint x: 543, endPoint y: 717, distance: 251.0
click at [543, 717] on rect at bounding box center [543, 733] width 4 height 40
